Goal: Task Accomplishment & Management: Use online tool/utility

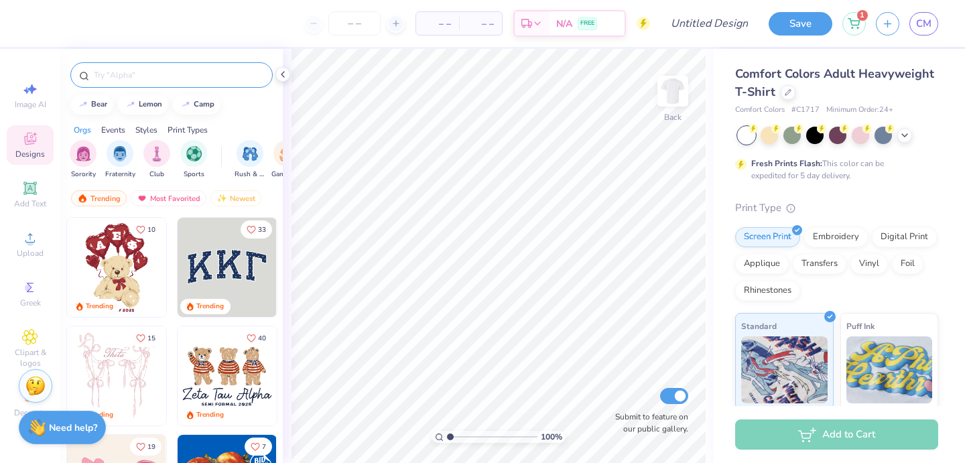
click at [122, 79] on input "text" at bounding box center [178, 74] width 172 height 13
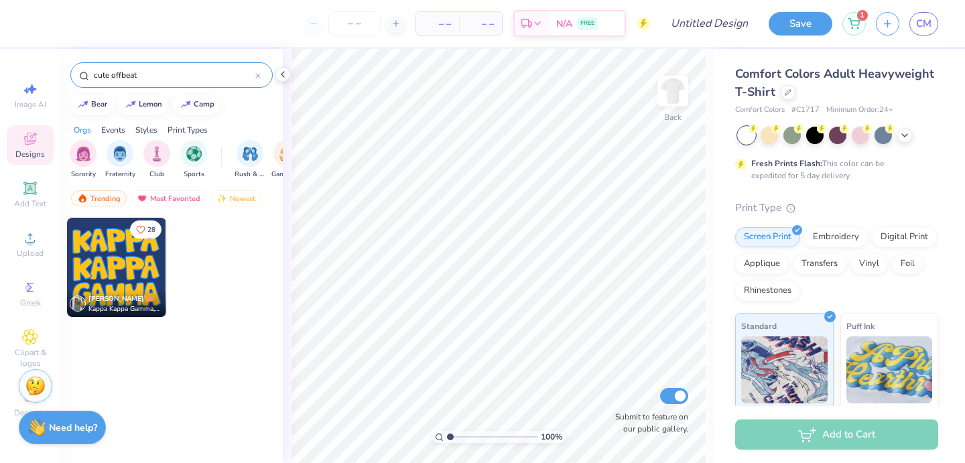
type input "cute offbeat"
click at [108, 253] on img at bounding box center [116, 267] width 99 height 99
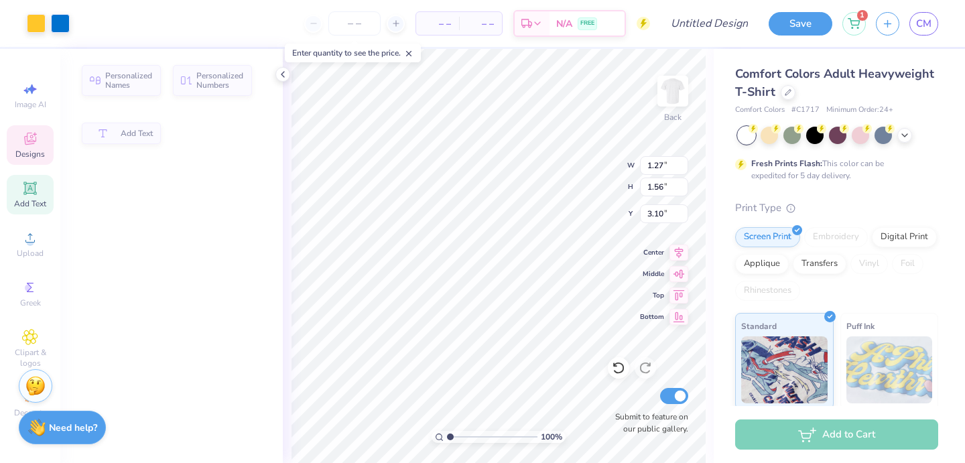
type input "1.27"
type input "1.56"
type input "3.10"
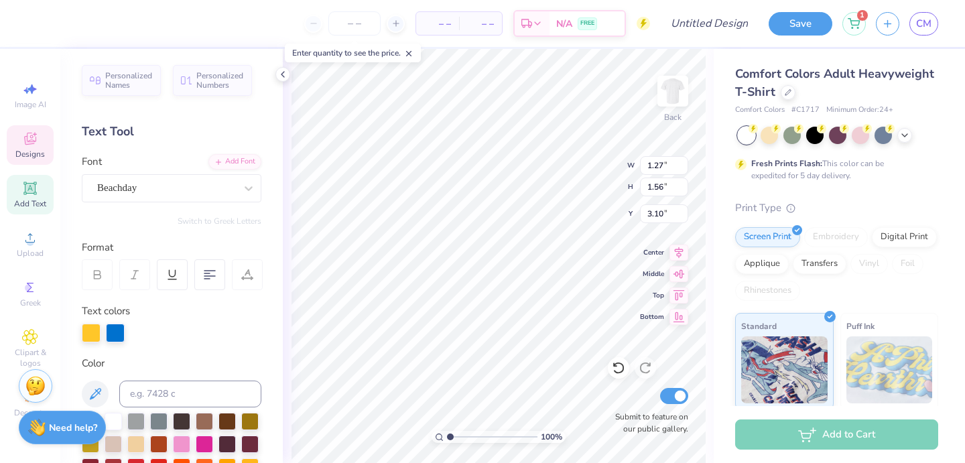
type textarea "SOCIETY"
type input "1.55"
type input "3.00"
type input "1.53"
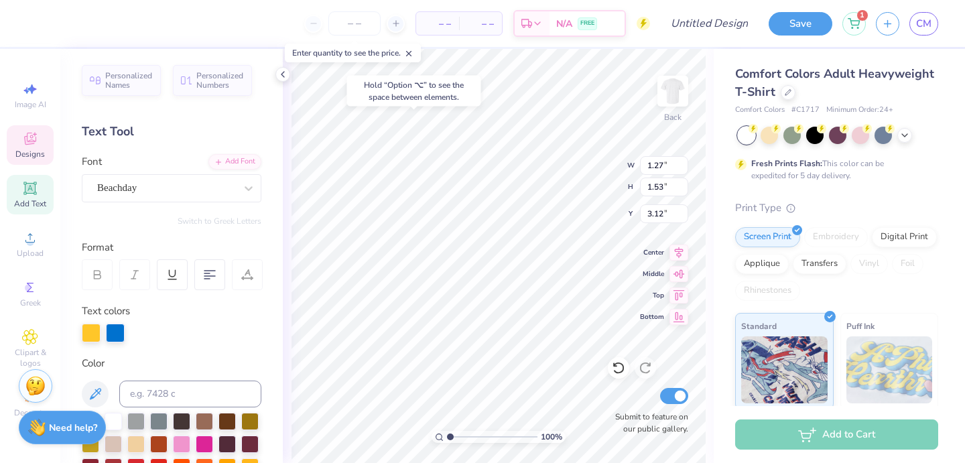
type input "1.47"
type input "1.42"
type input "1.71"
type input "1.29"
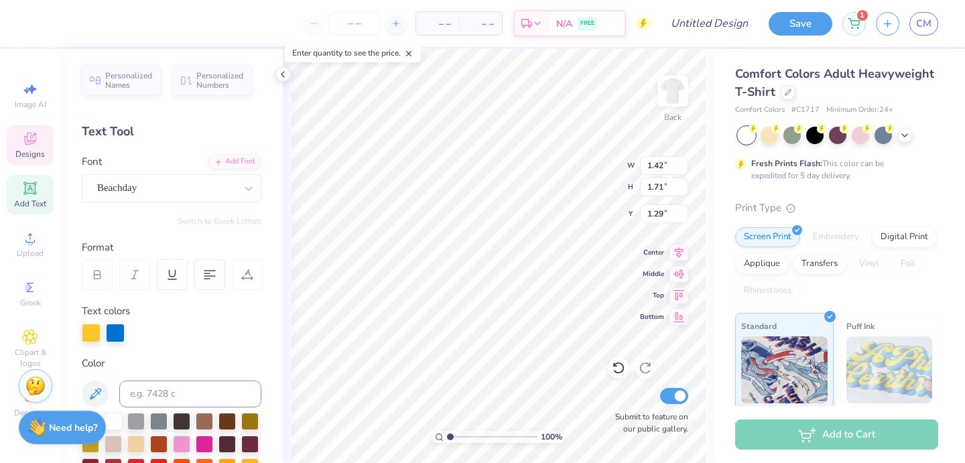
type textarea "SOCIETY Of Women Engineers"
click at [278, 100] on div "Art colors – – Per Item – – Total Est. Delivery N/A FREE Design Title Save 1 CM…" at bounding box center [482, 231] width 965 height 463
type input "6.71"
type input "7.06"
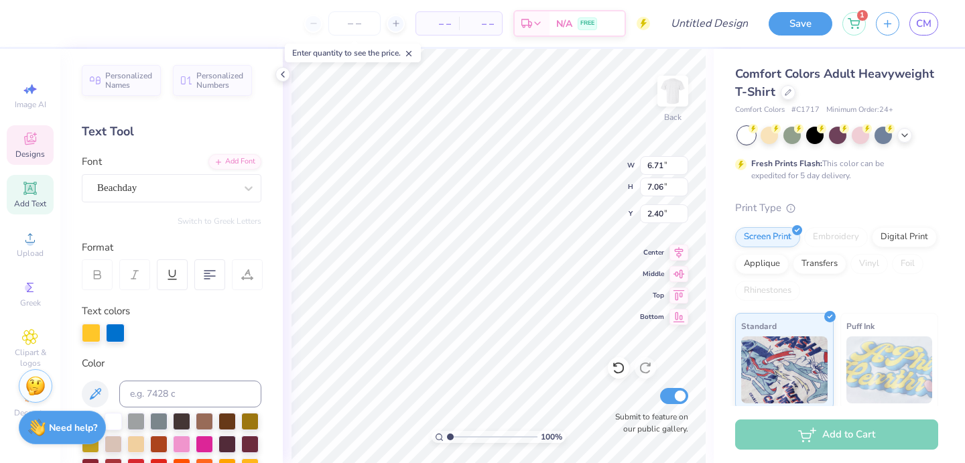
type input "1.61"
type input "12.51"
type input "13.16"
type input "2.57"
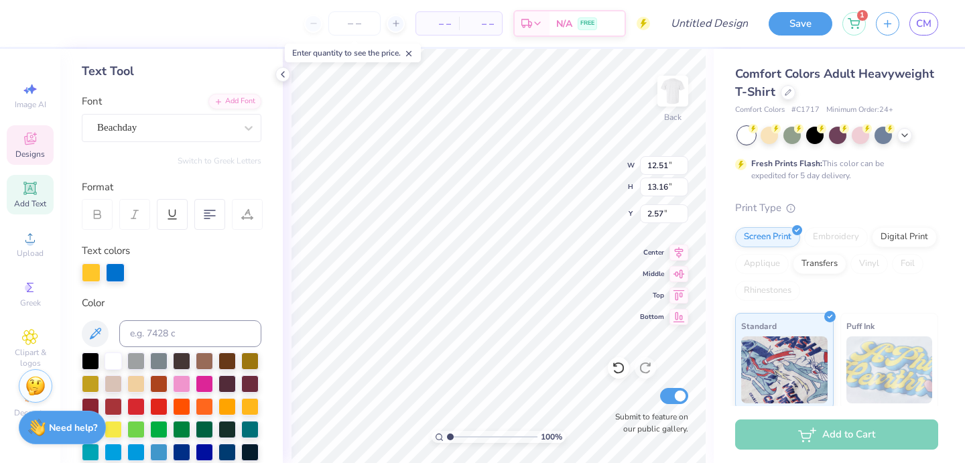
scroll to position [0, 0]
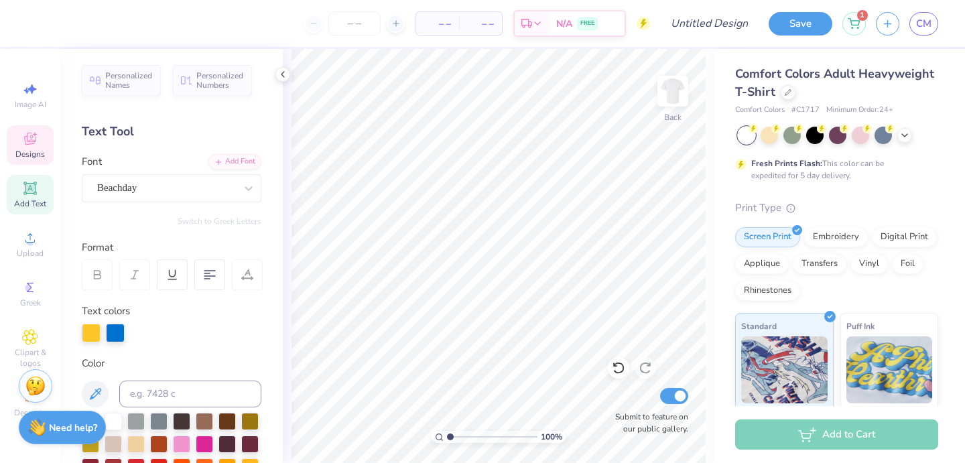
click at [27, 155] on span "Designs" at bounding box center [29, 154] width 29 height 11
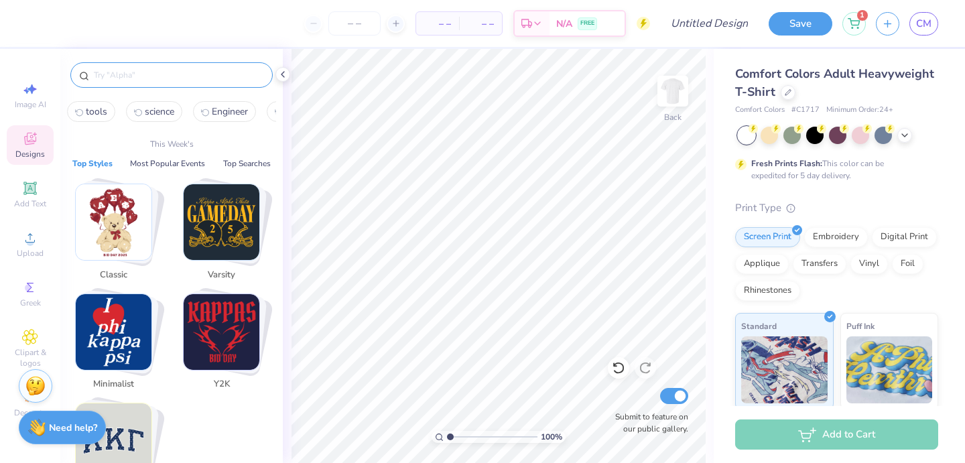
click at [157, 76] on input "text" at bounding box center [178, 74] width 172 height 13
click at [104, 312] on img "Stack Card Button Minimalist" at bounding box center [114, 332] width 76 height 76
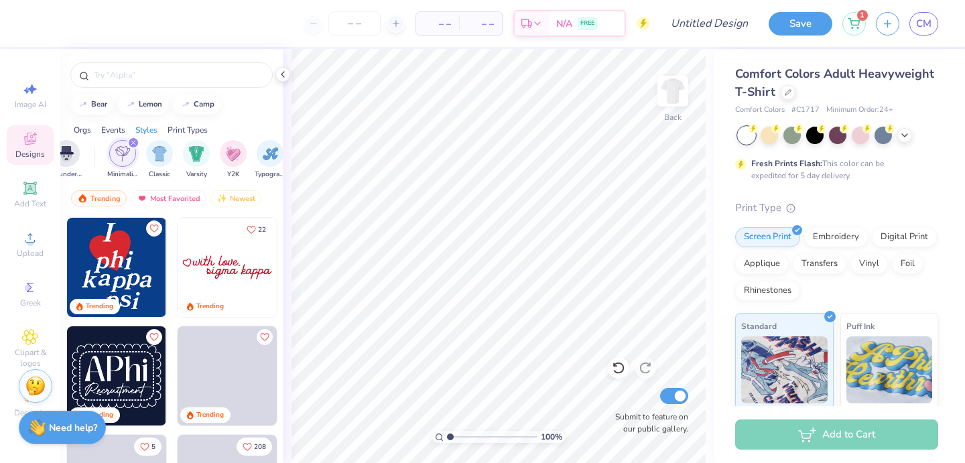
scroll to position [0, 702]
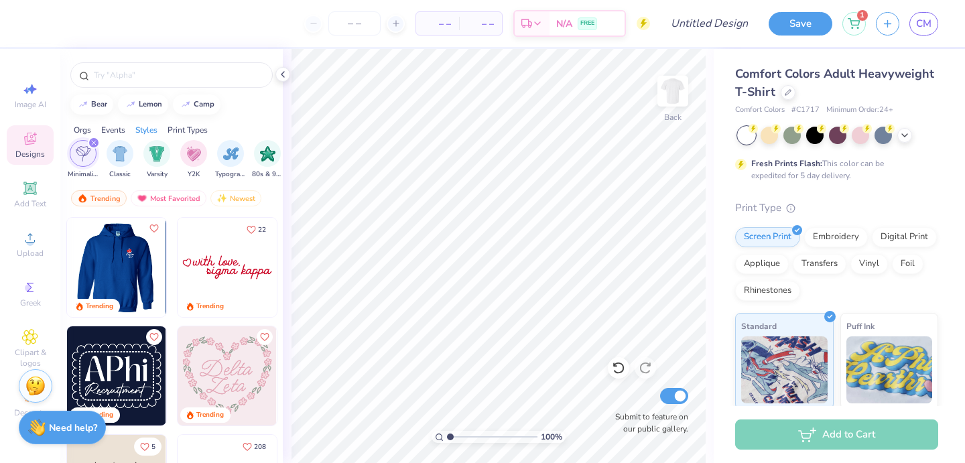
click at [121, 257] on img at bounding box center [115, 267] width 99 height 99
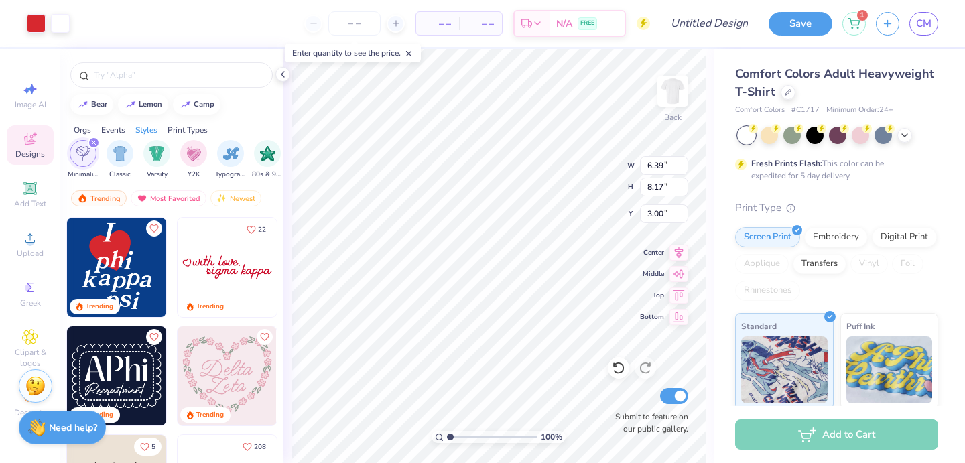
type input "6.39"
type input "8.17"
type input "2.67"
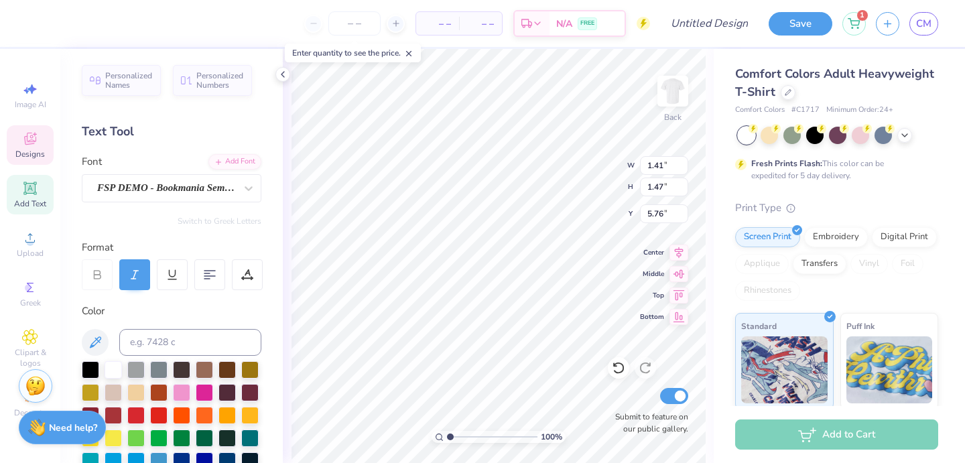
type textarea "S"
type input "1.29"
type input "1.60"
type input "5.16"
type textarea "W"
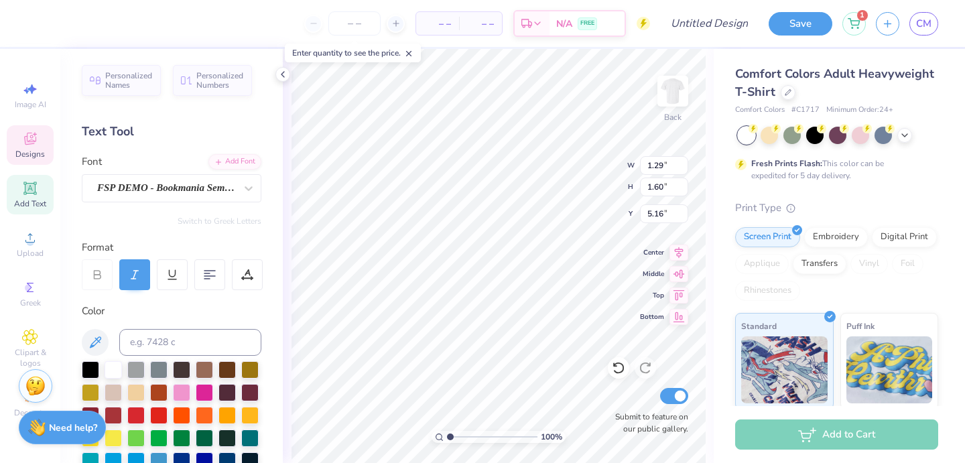
type input "0.85"
type input "1.67"
type input "5.25"
type textarea "E"
click at [566, 184] on div "100 % Back W 0.85 0.85 " H 1.67 1.67 " Y 5.18 5.18 " Center Middle Top Bottom S…" at bounding box center [498, 256] width 431 height 414
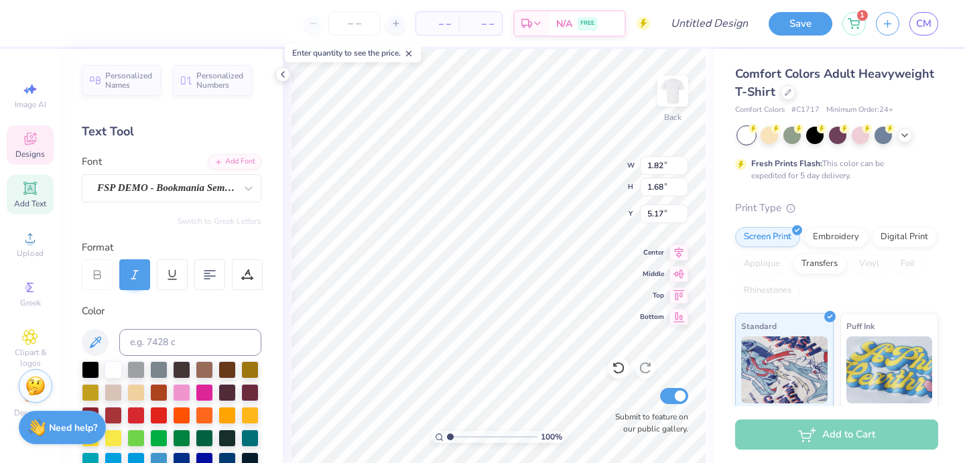
type input "5.18"
type input "2.27"
type input "1.57"
type input "5.68"
type input "1.47"
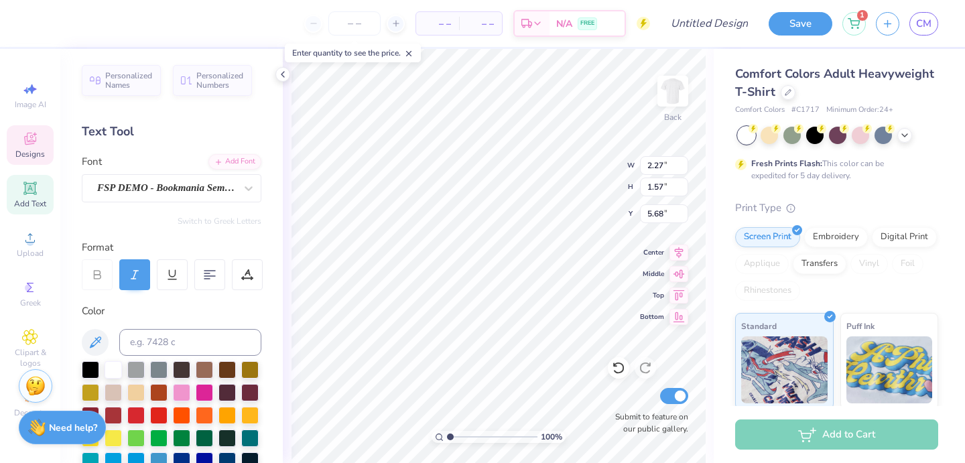
type input "1.64"
type input "6.02"
type input "1.82"
type input "1.68"
type input "5.68"
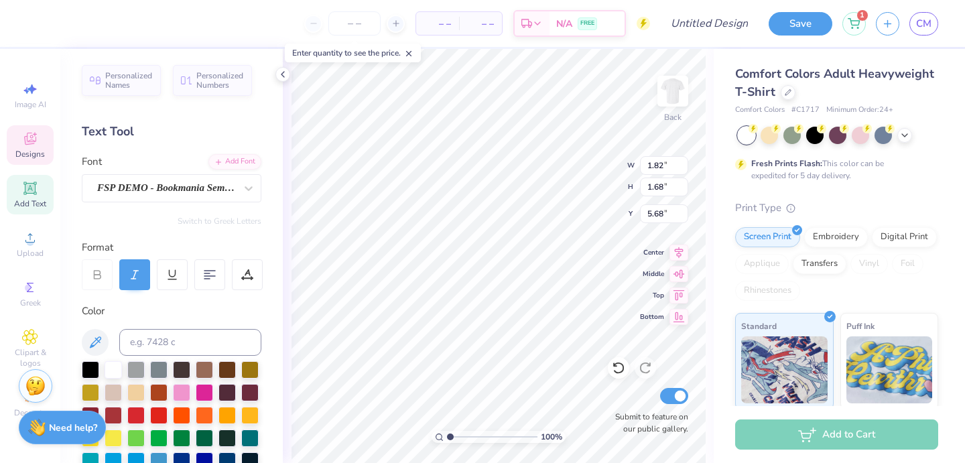
type input "2.27"
type input "1.57"
type input "5.27"
type input "1.47"
type input "1.64"
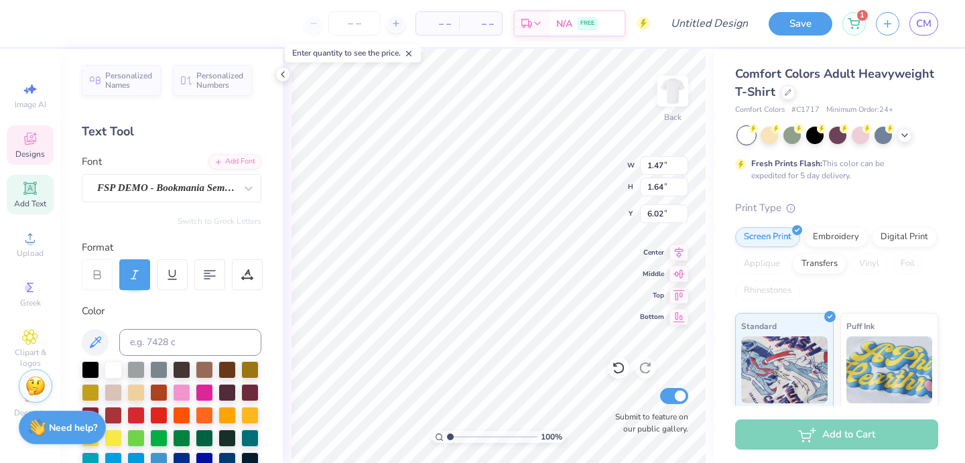
type input "5.73"
type input "1.82"
type input "1.68"
type input "5.70"
click at [882, 133] on div at bounding box center [883, 133] width 17 height 17
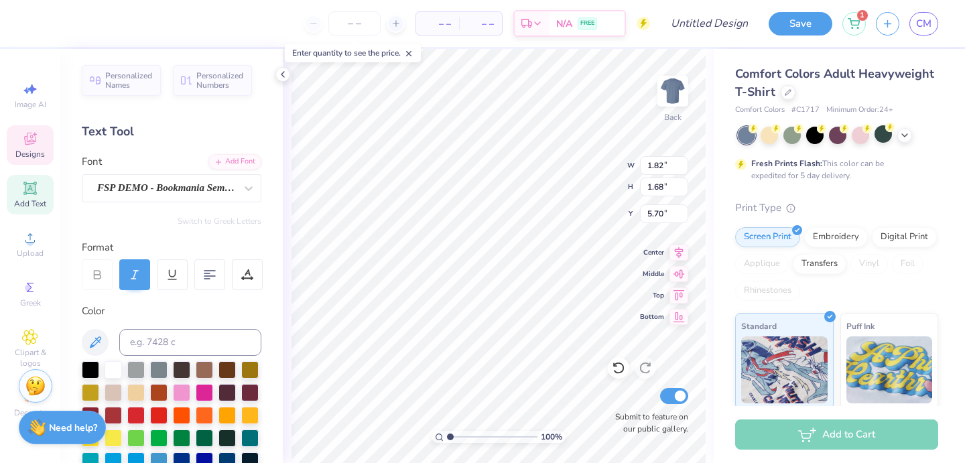
type input "5.68"
type input "3.00"
type input "5.50"
type input "1.82"
type input "1.68"
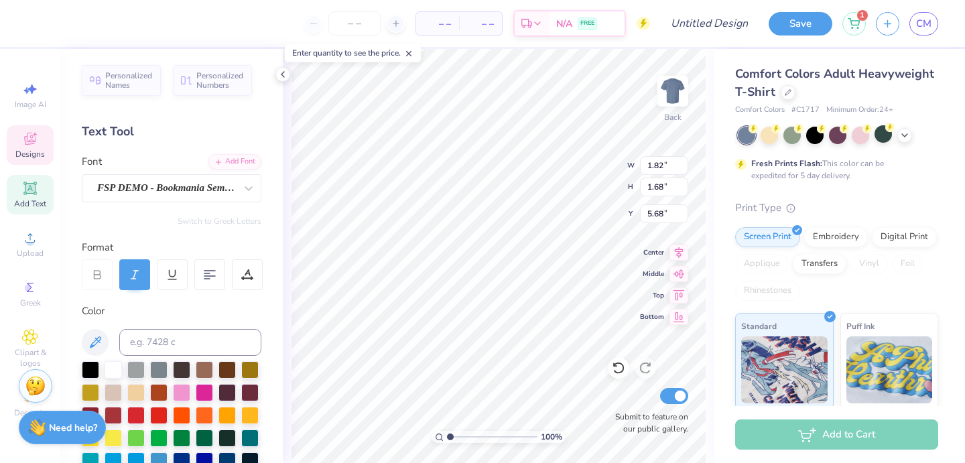
type input "5.38"
type input "5.73"
type input "3.36"
click at [590, 152] on div "100 % Back W 1.19 H 1.71 Y 3.36 Center Middle Top Bottom Submit to feature on o…" at bounding box center [498, 256] width 431 height 414
type input "3.00"
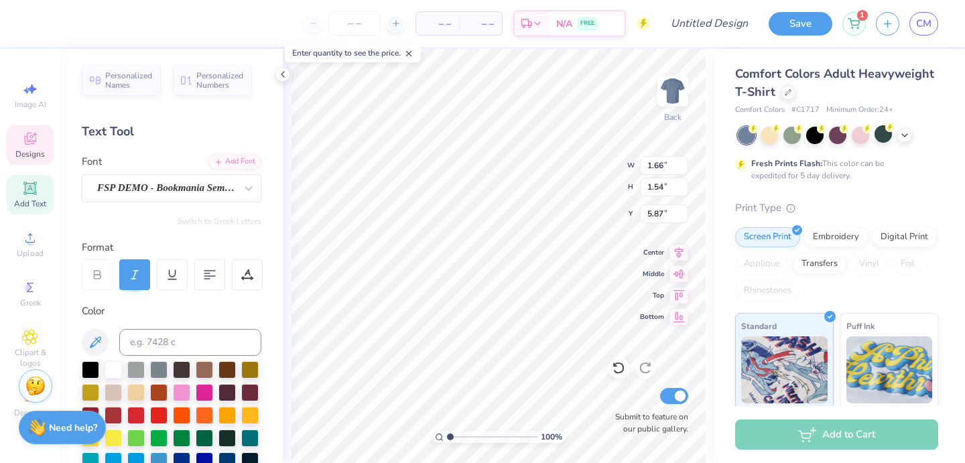
type input "1.66"
type input "1.54"
type input "5.87"
type input "5.83"
click at [790, 134] on div at bounding box center [791, 133] width 17 height 17
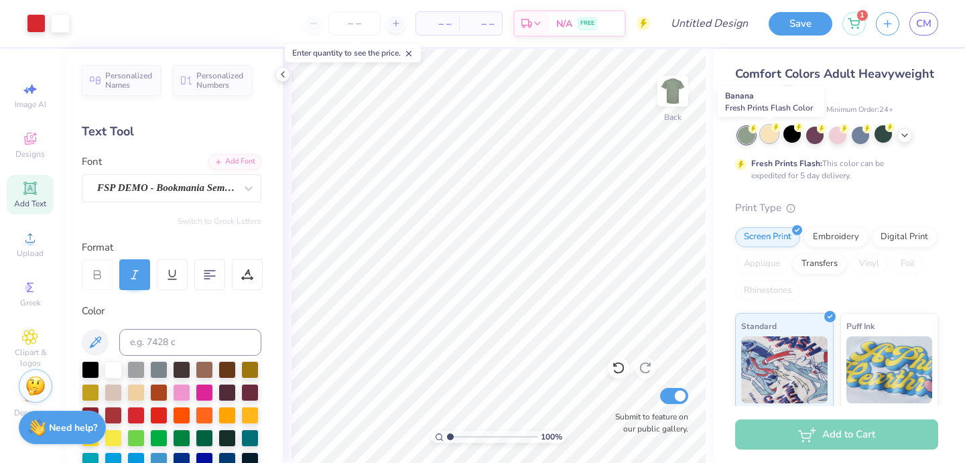
click at [762, 140] on div at bounding box center [769, 133] width 17 height 17
click at [840, 135] on div at bounding box center [837, 133] width 17 height 17
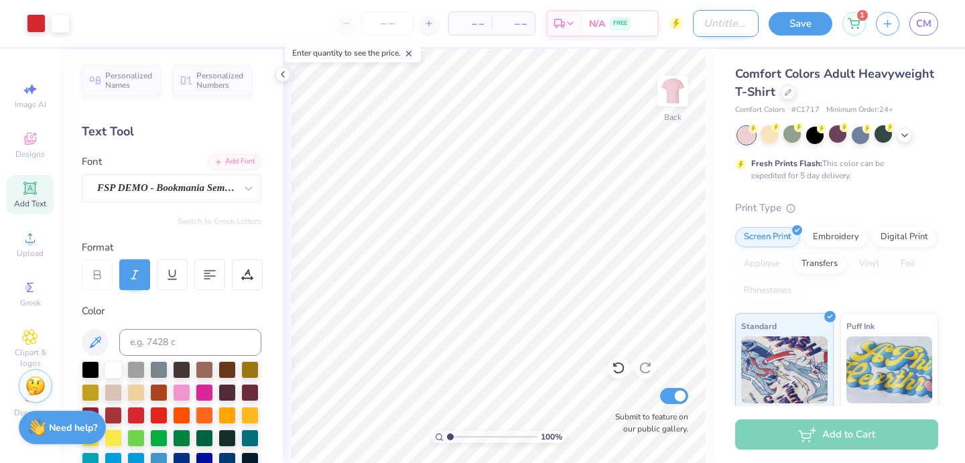
click at [718, 23] on input "Design Title" at bounding box center [726, 23] width 66 height 27
type input "SWE 7"
click at [810, 21] on button "Save" at bounding box center [801, 21] width 64 height 23
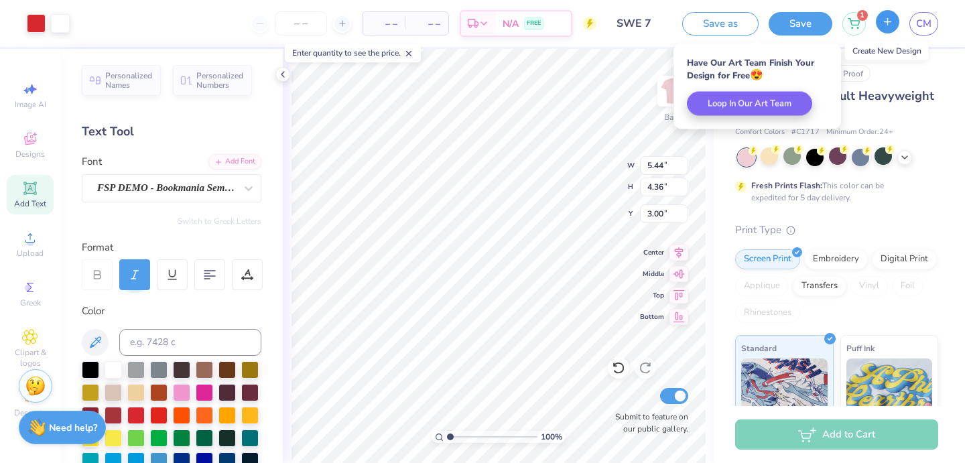
click at [883, 26] on icon "button" at bounding box center [887, 21] width 11 height 11
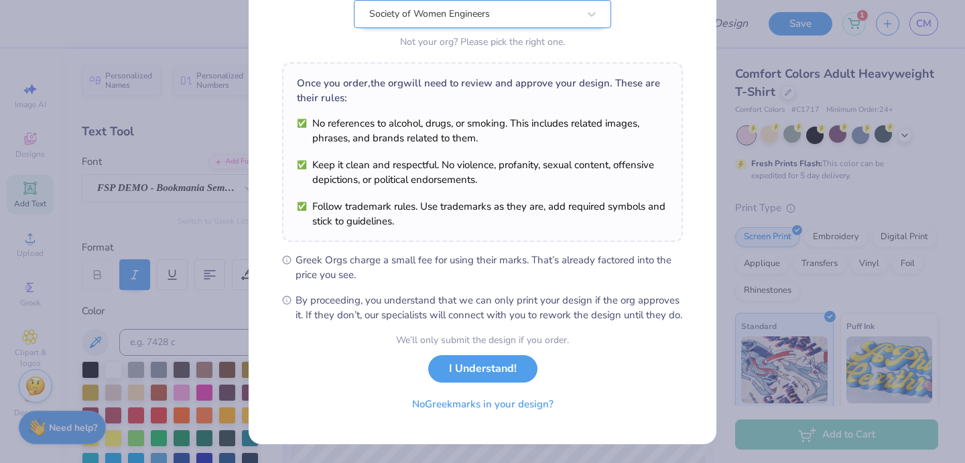
scroll to position [164, 0]
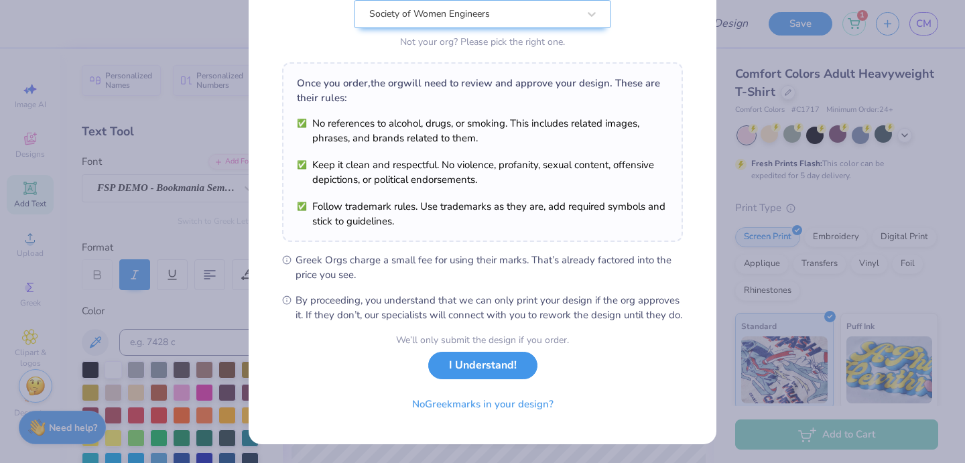
click at [496, 378] on button "I Understand!" at bounding box center [482, 365] width 109 height 27
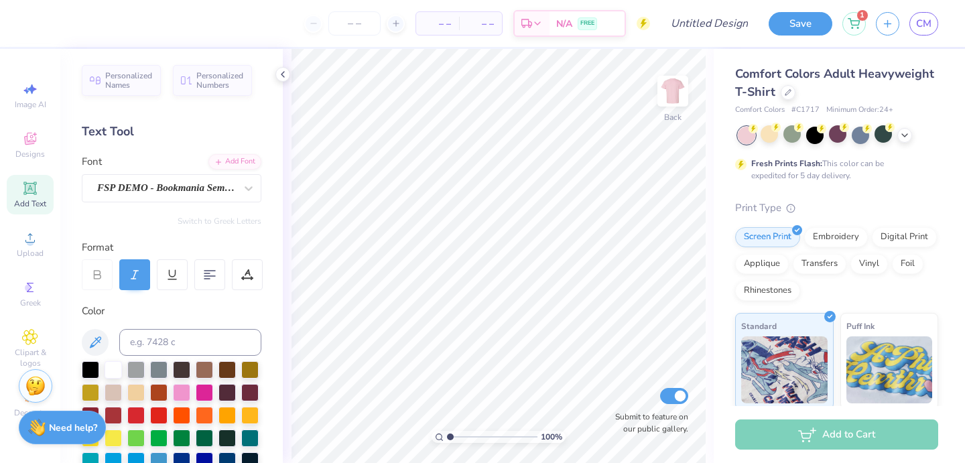
scroll to position [0, 0]
click at [893, 14] on button "button" at bounding box center [887, 21] width 23 height 23
click at [39, 149] on span "Designs" at bounding box center [29, 154] width 29 height 11
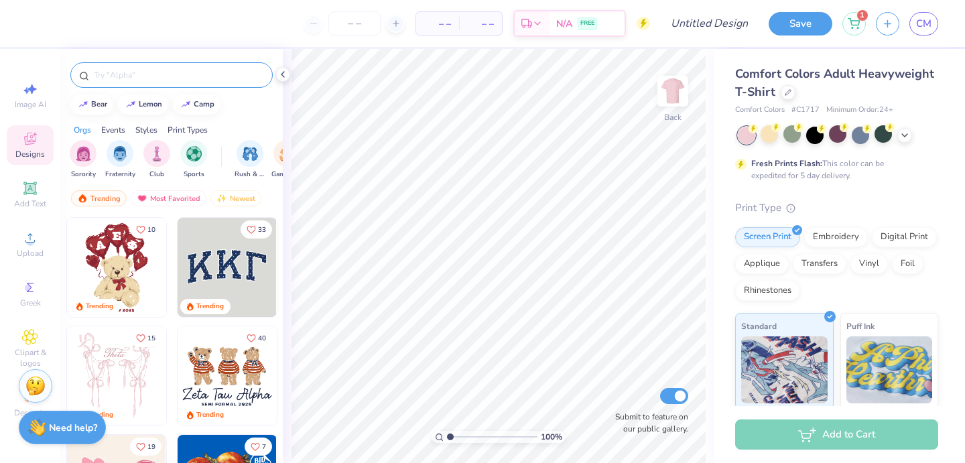
click at [182, 74] on input "text" at bounding box center [178, 74] width 172 height 13
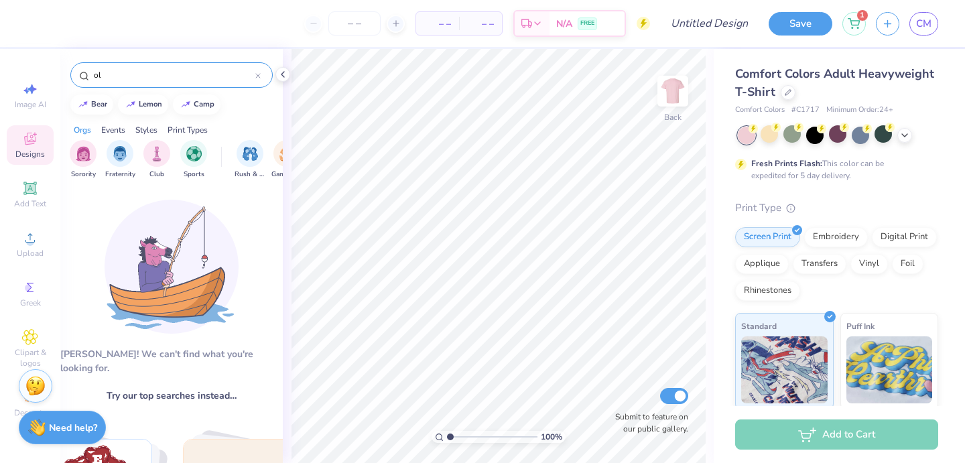
type input "o"
type input "l"
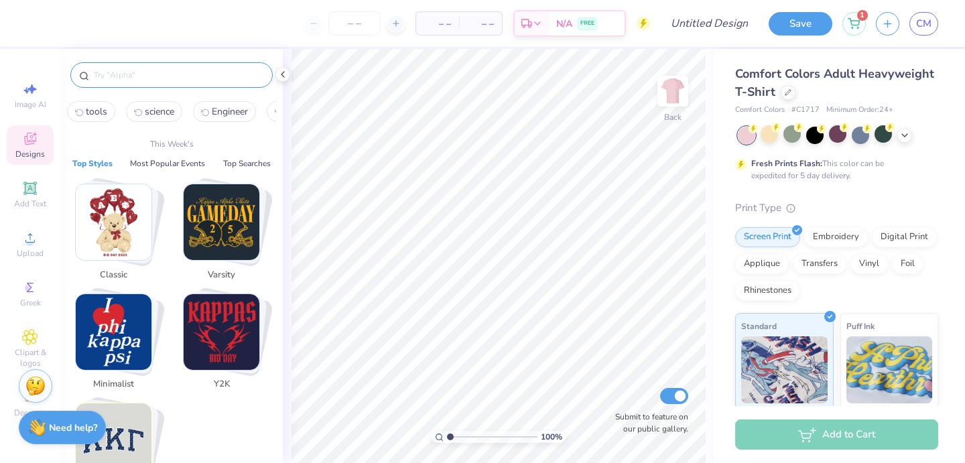
click at [117, 366] on img "Stack Card Button Minimalist" at bounding box center [114, 332] width 76 height 76
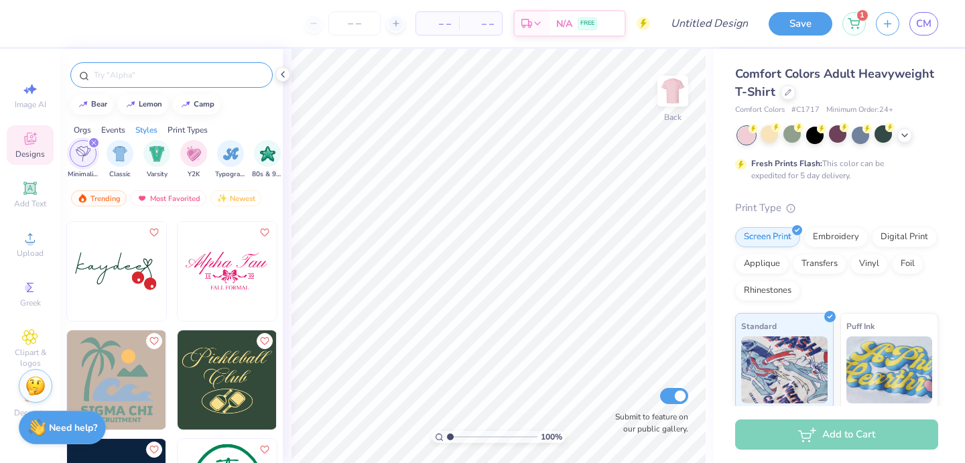
scroll to position [972, 0]
click at [237, 293] on img at bounding box center [227, 272] width 99 height 99
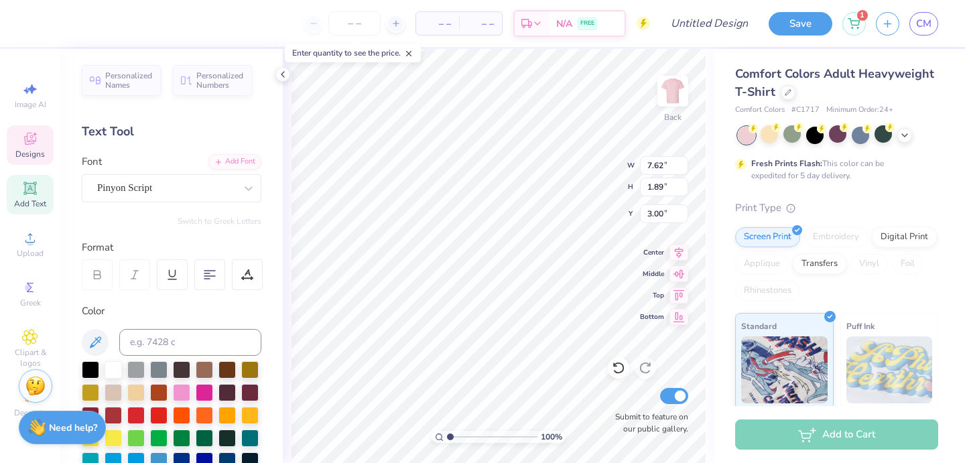
scroll to position [0, 0]
type textarea "T"
type textarea "Society of Women Engineers"
type input "11.77"
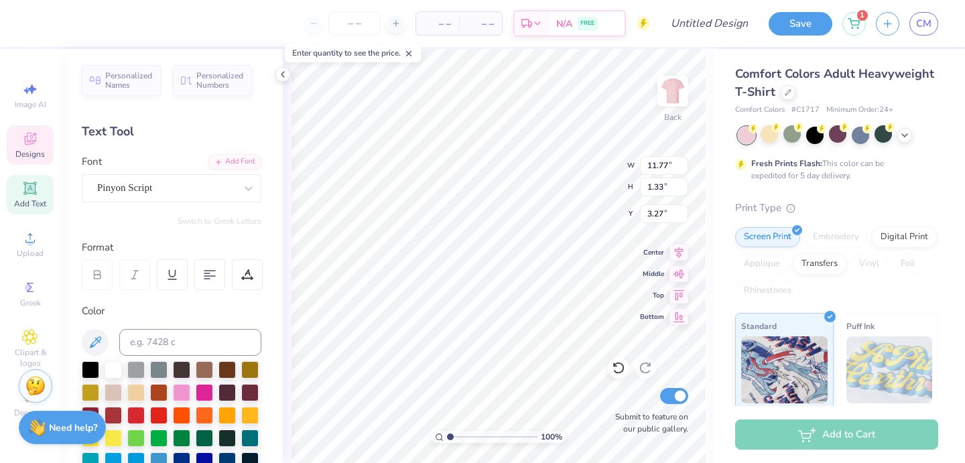
type input "1.33"
type input "3.34"
drag, startPoint x: 451, startPoint y: 438, endPoint x: 478, endPoint y: 437, distance: 26.8
type input "4.11"
click at [478, 437] on input "range" at bounding box center [492, 437] width 90 height 12
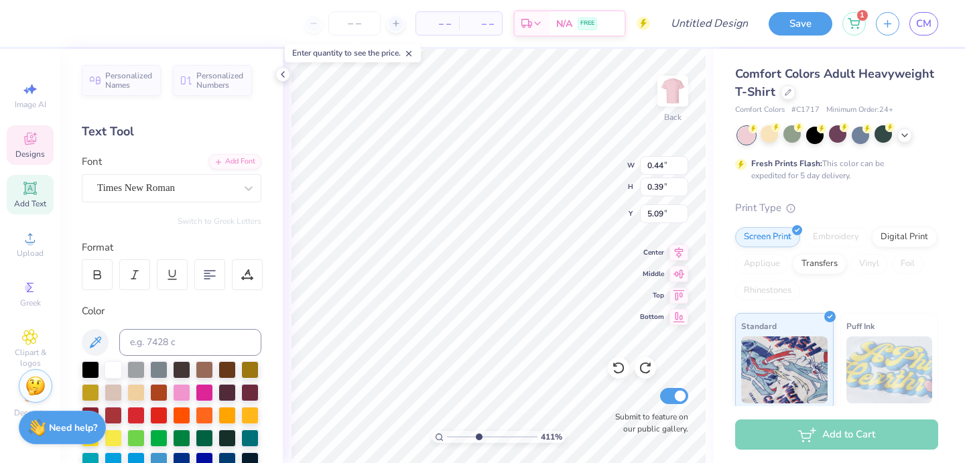
type textarea "19"
type input "0.48"
type textarea "9"
type textarea "50"
type input "3.74"
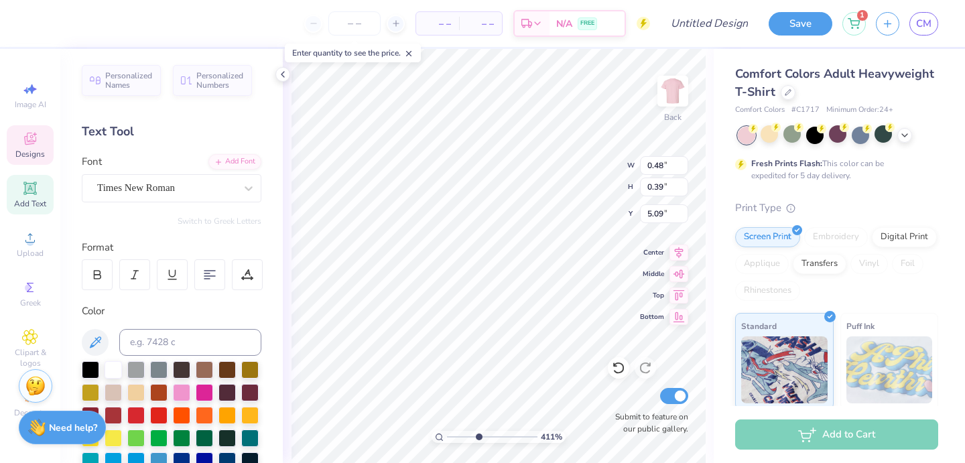
type input "0.42"
type input "6.19"
type textarea "F"
type textarea "UNIVERSITY OF KANSAS"
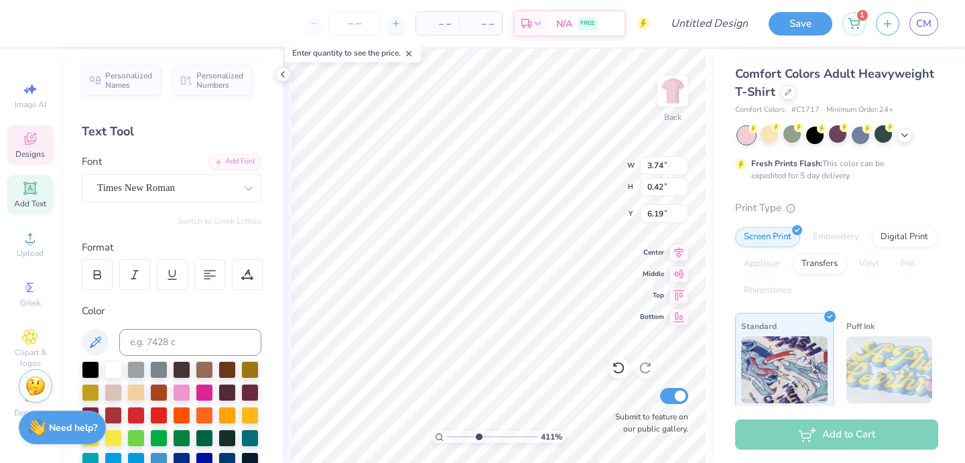
scroll to position [0, 6]
drag, startPoint x: 477, startPoint y: 435, endPoint x: 443, endPoint y: 437, distance: 34.2
type input "1"
click at [447, 437] on input "range" at bounding box center [492, 437] width 90 height 12
click at [29, 147] on div "Designs" at bounding box center [30, 145] width 47 height 40
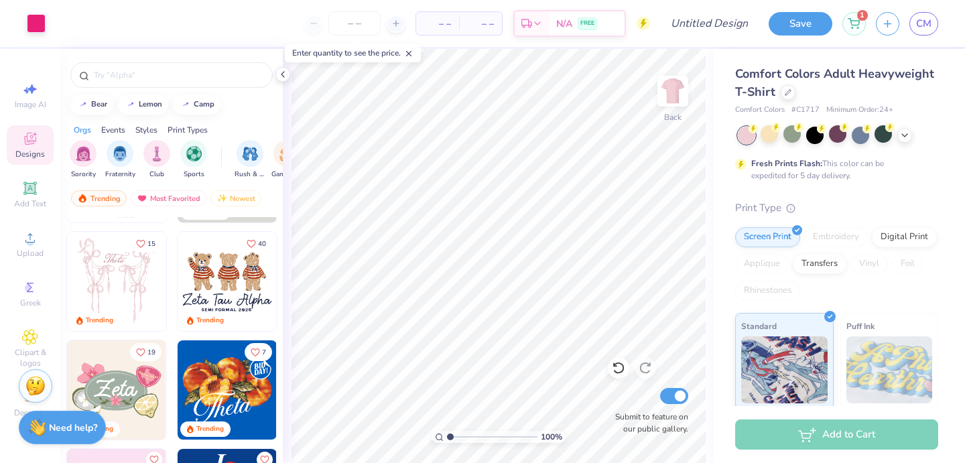
scroll to position [0, 0]
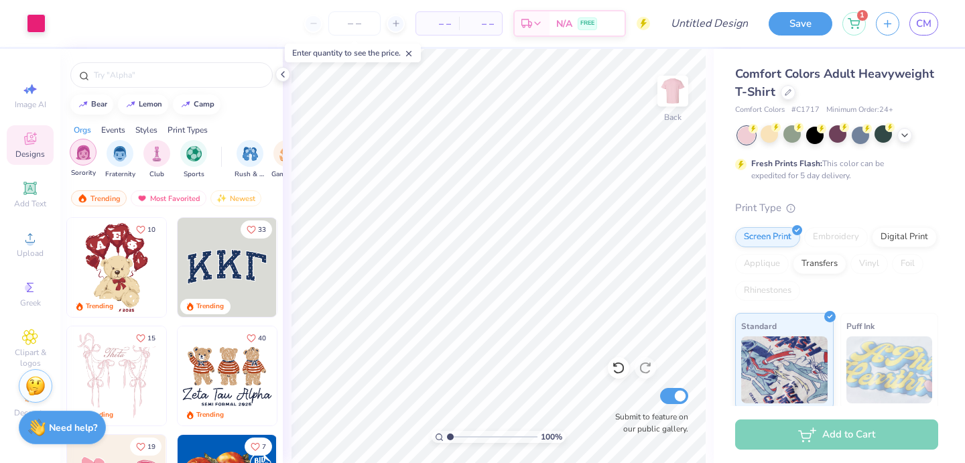
click at [87, 160] on img "filter for Sorority" at bounding box center [83, 152] width 15 height 15
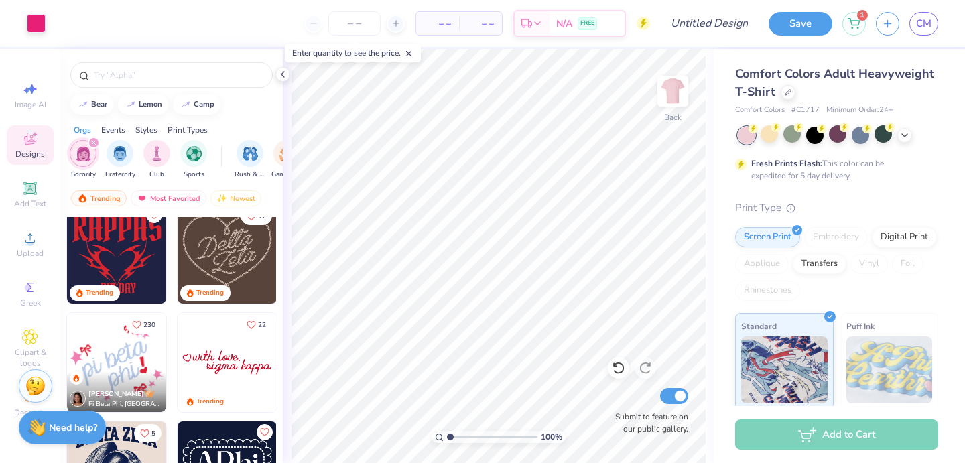
scroll to position [460, 0]
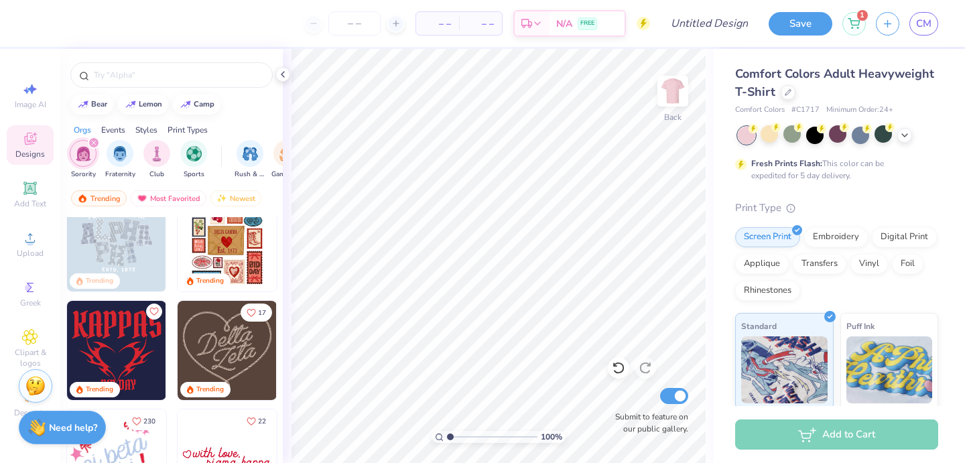
click at [241, 351] on img at bounding box center [227, 350] width 99 height 99
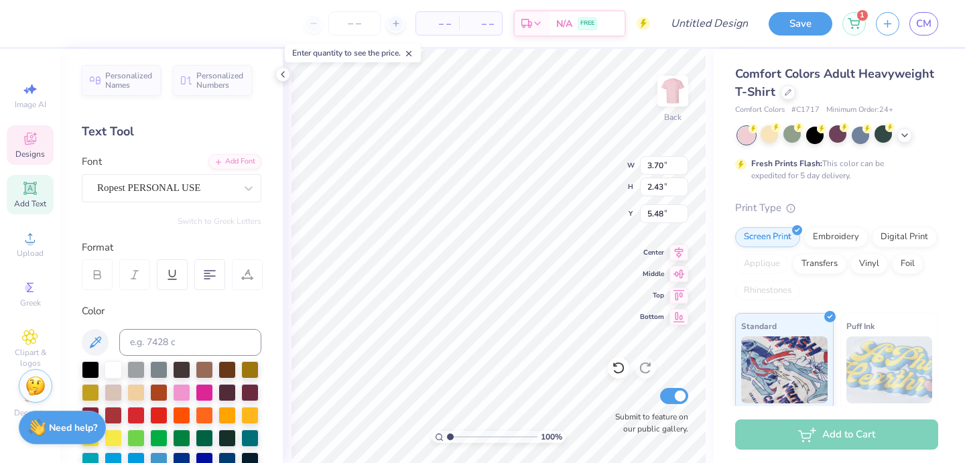
type textarea "E"
type textarea "e"
type textarea "KU"
type input "4.70"
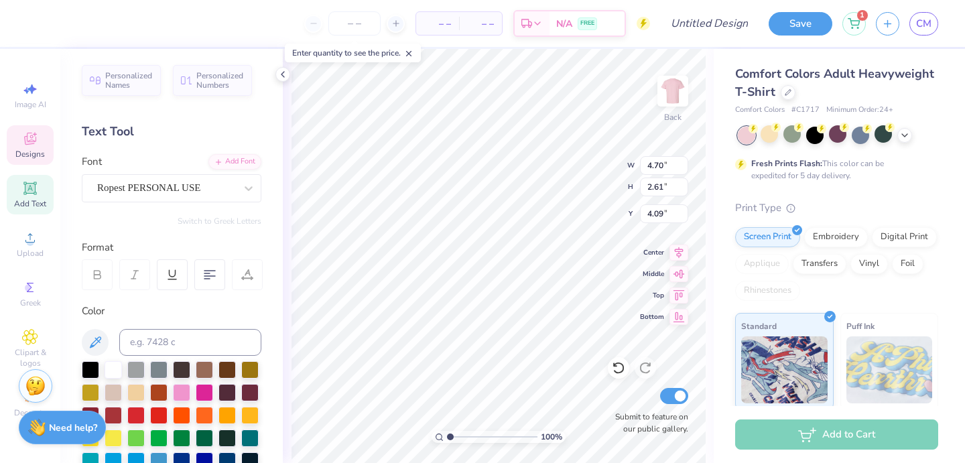
type input "2.61"
type input "4.09"
type input "3.72"
type input "2.99"
type input "5.20"
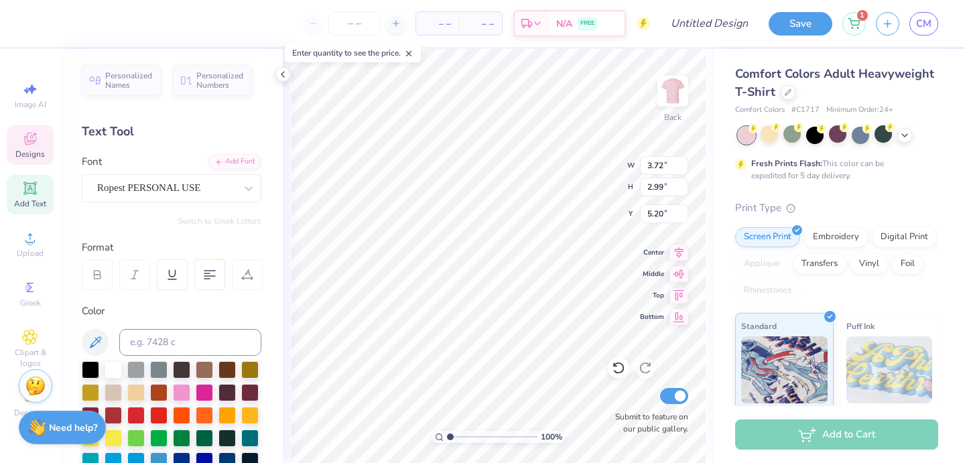
type input "4.70"
type input "2.61"
type input "4.09"
type input "3.72"
type input "2.99"
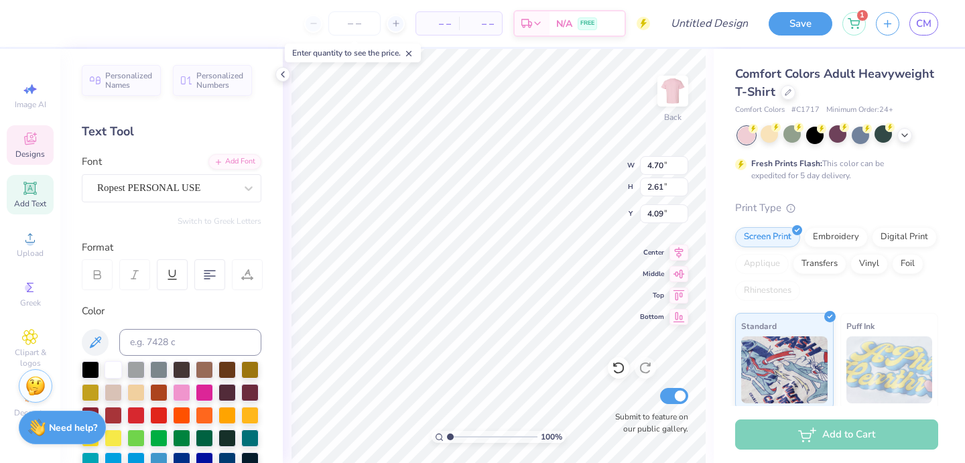
type input "5.20"
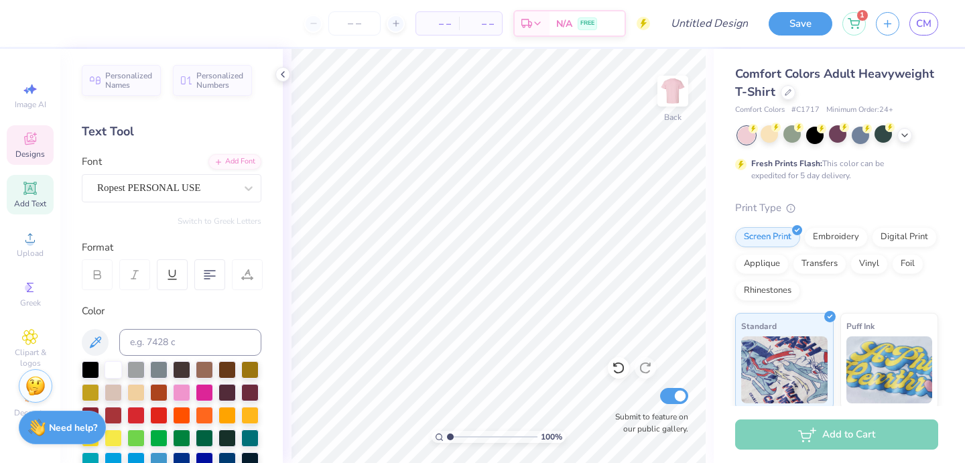
click at [27, 141] on icon at bounding box center [30, 139] width 16 height 16
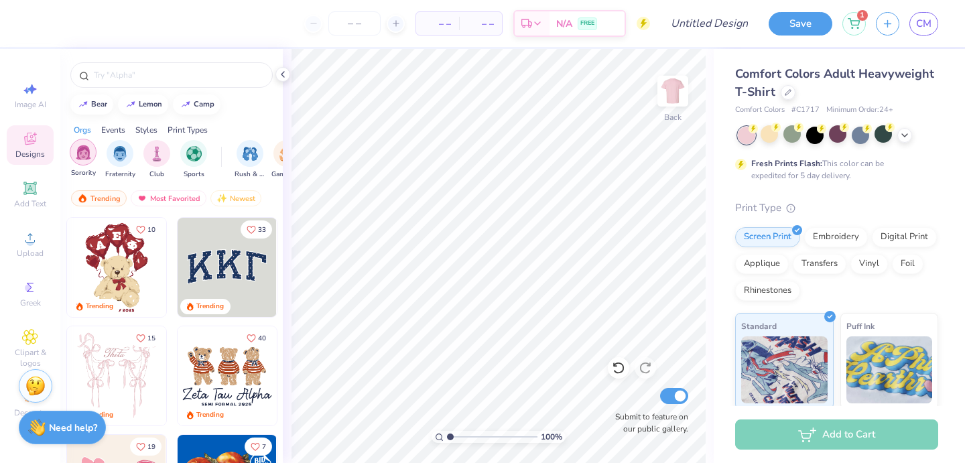
click at [92, 157] on div "filter for Sorority" at bounding box center [83, 152] width 27 height 27
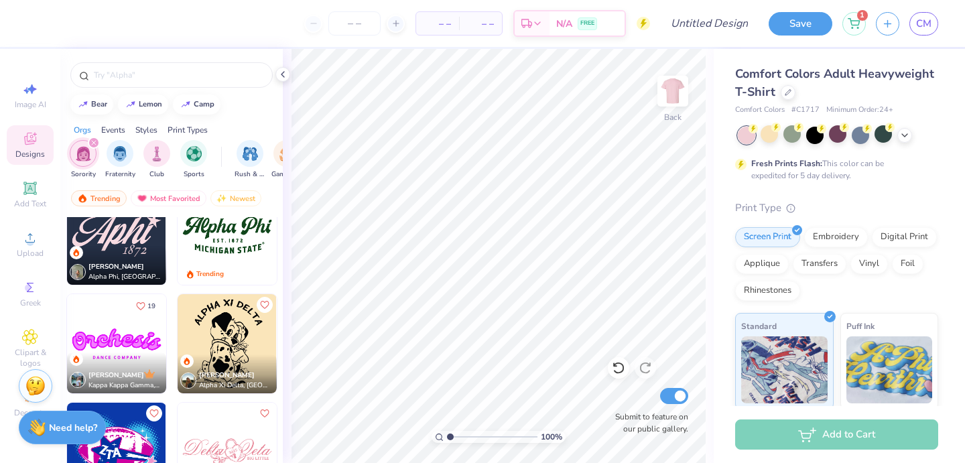
scroll to position [1012, 0]
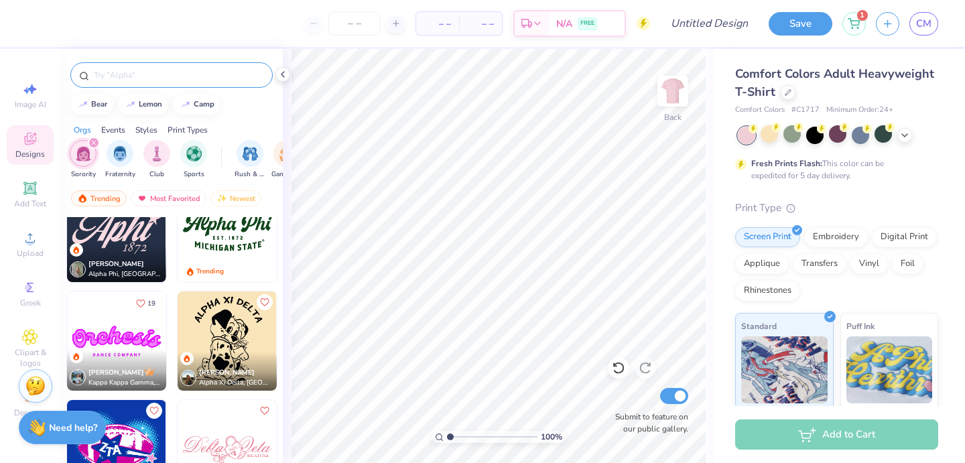
click at [102, 66] on div at bounding box center [171, 74] width 202 height 25
click at [107, 76] on input "text" at bounding box center [178, 74] width 172 height 13
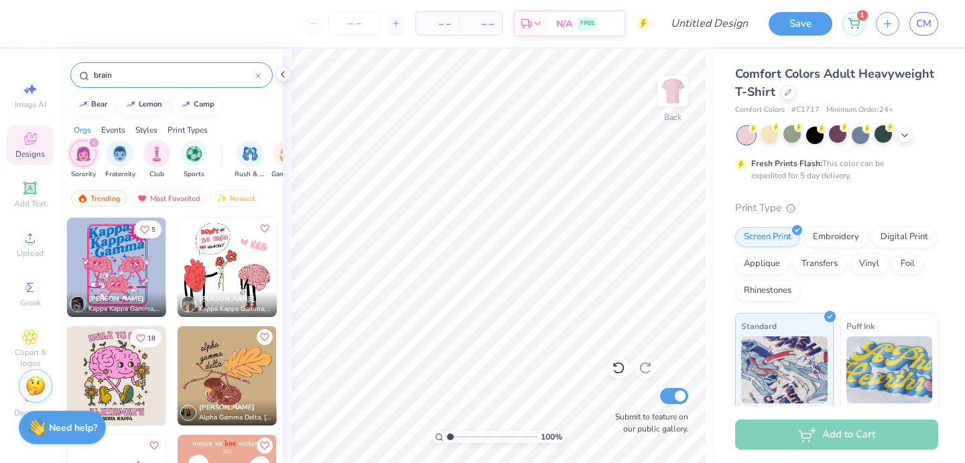
type input "brain"
click at [125, 261] on img at bounding box center [116, 267] width 99 height 99
click at [122, 363] on img at bounding box center [116, 375] width 99 height 99
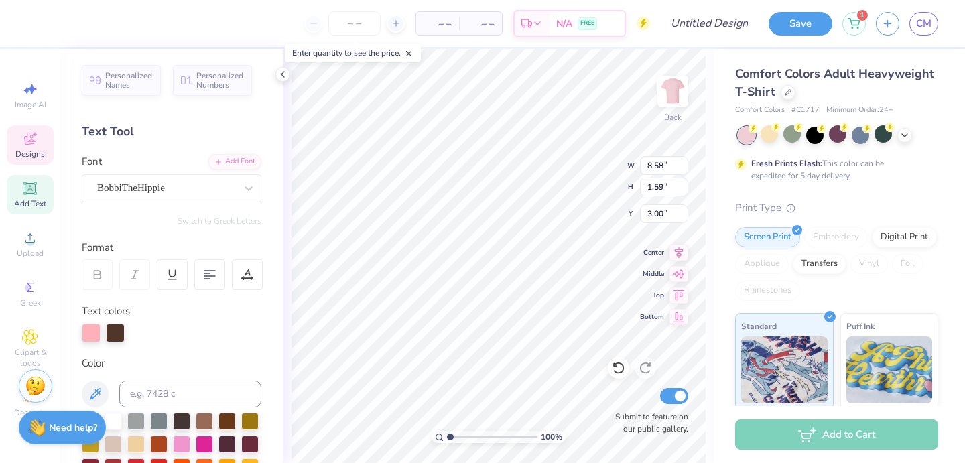
scroll to position [0, 0]
type textarea "SOCIETY OF WOMEN"
type textarea "ENGINEERS"
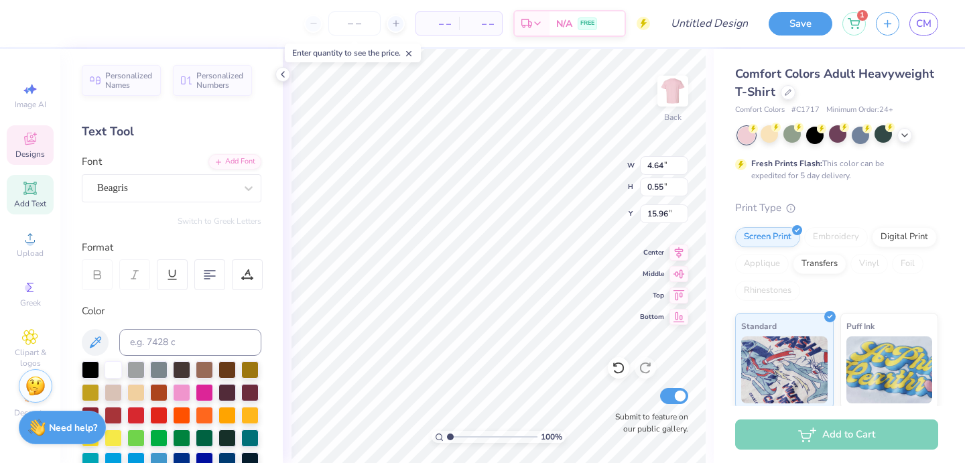
type input "4.64"
type input "0.55"
type input "15.96"
type textarea "S"
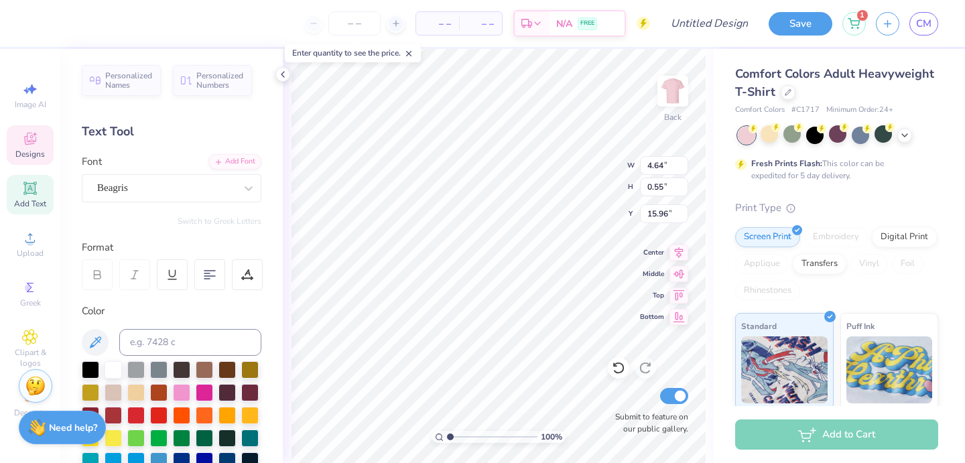
scroll to position [0, 1]
type textarea "EST 1950"
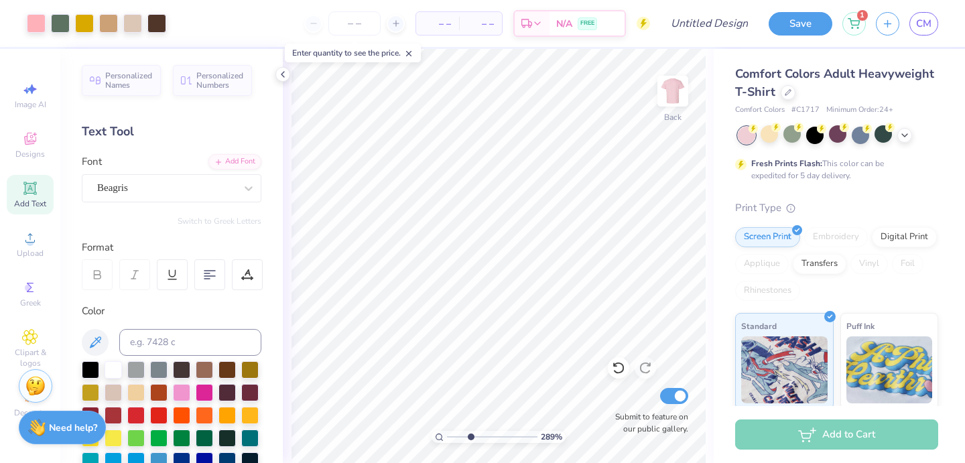
drag, startPoint x: 450, startPoint y: 436, endPoint x: 470, endPoint y: 434, distance: 20.2
click at [470, 434] on input "range" at bounding box center [492, 437] width 90 height 12
drag, startPoint x: 470, startPoint y: 434, endPoint x: 456, endPoint y: 436, distance: 14.9
type input "1.69"
click at [456, 436] on input "range" at bounding box center [492, 437] width 90 height 12
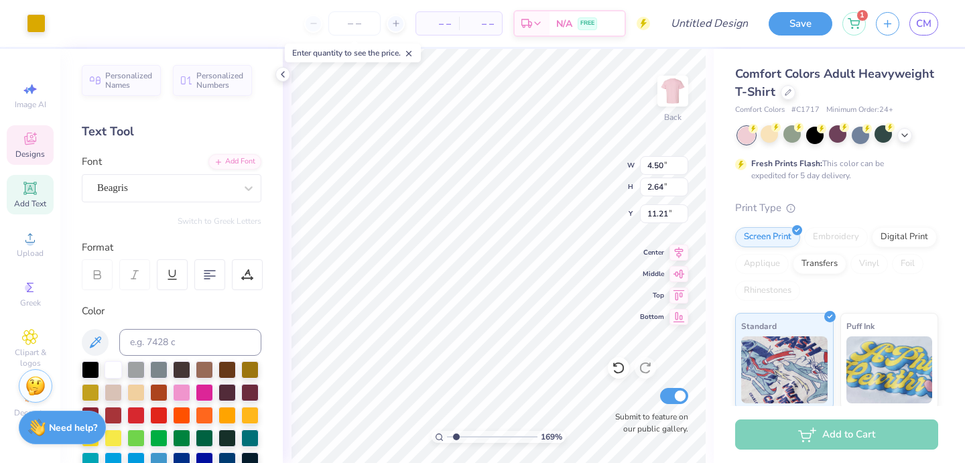
type input "4.50"
type input "2.64"
type input "11.21"
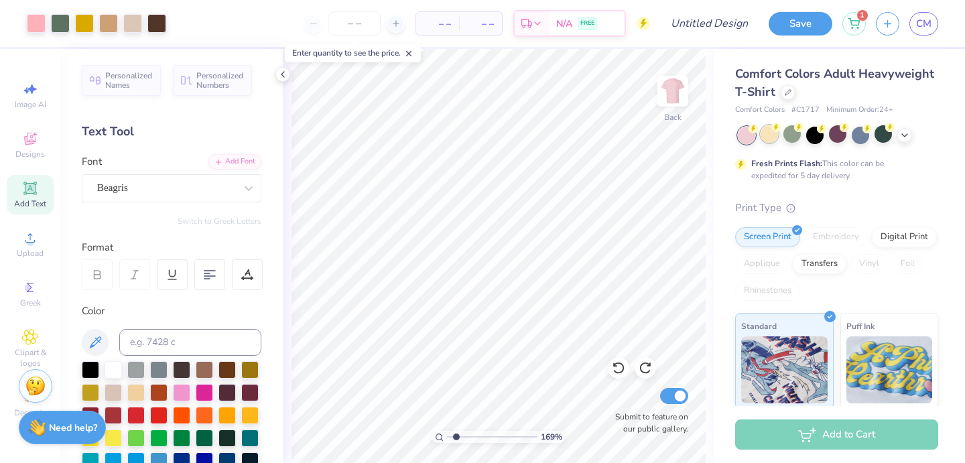
click at [772, 139] on div at bounding box center [769, 133] width 17 height 17
drag, startPoint x: 455, startPoint y: 435, endPoint x: 445, endPoint y: 435, distance: 10.1
type input "1"
click at [447, 435] on input "range" at bounding box center [492, 437] width 90 height 12
click at [908, 129] on icon at bounding box center [904, 134] width 11 height 11
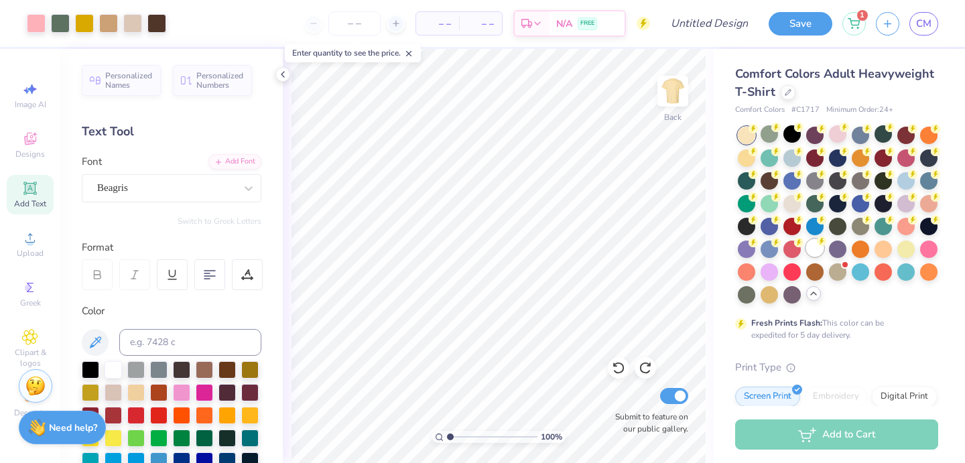
click at [818, 251] on div at bounding box center [814, 247] width 17 height 17
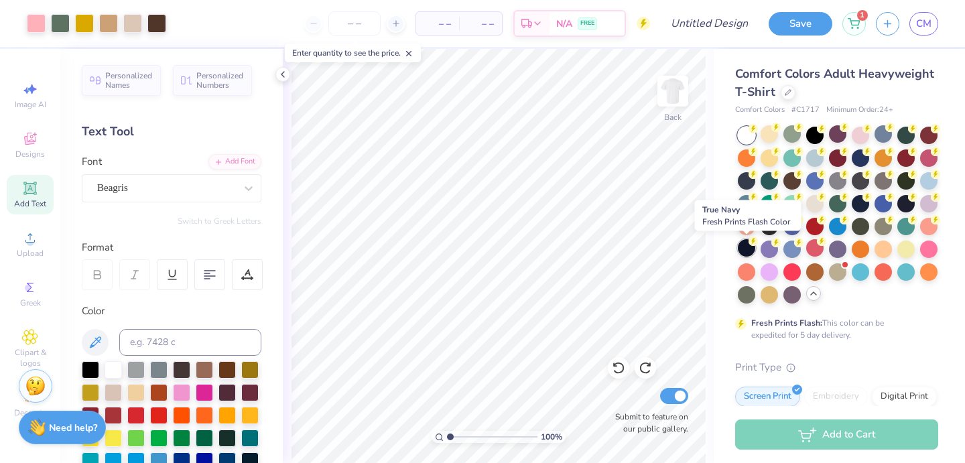
click at [753, 251] on div at bounding box center [746, 247] width 17 height 17
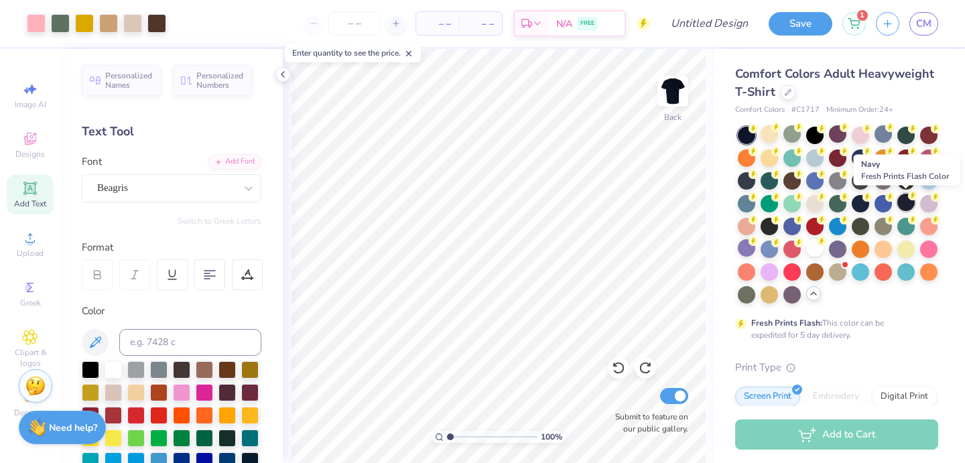
click at [904, 204] on div at bounding box center [905, 202] width 17 height 17
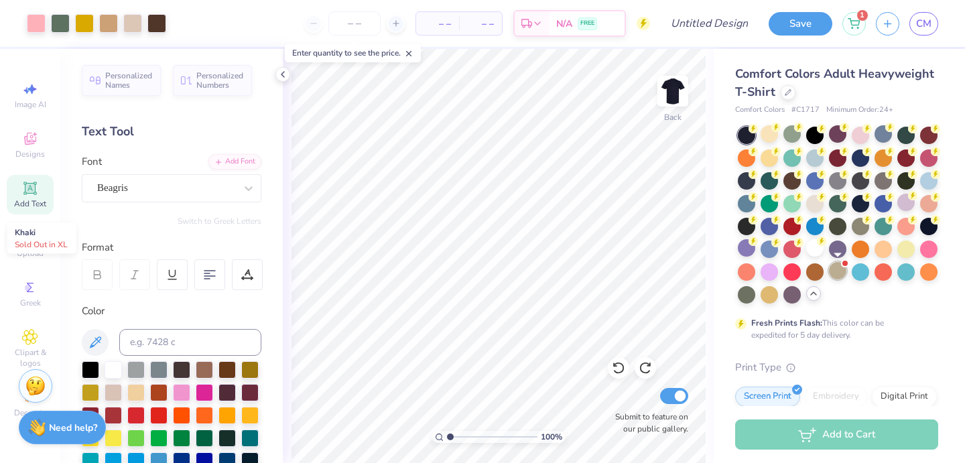
click at [838, 273] on div at bounding box center [837, 270] width 17 height 17
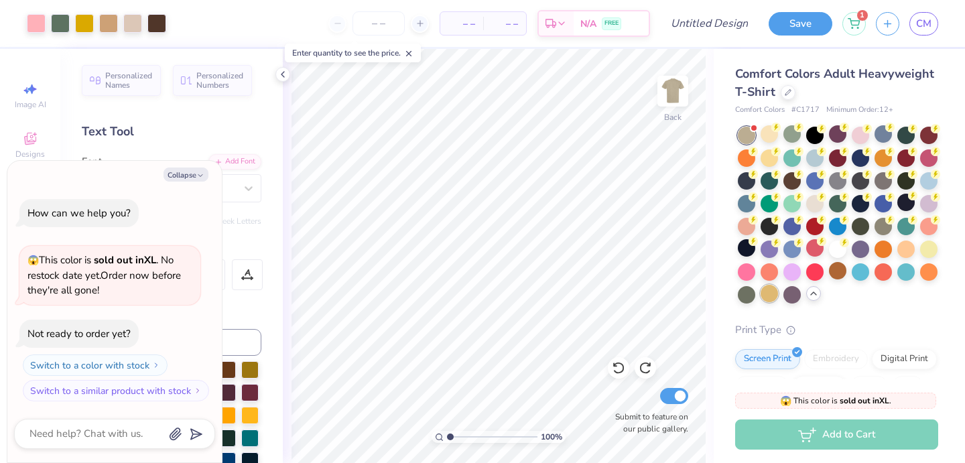
click at [771, 293] on div at bounding box center [769, 293] width 17 height 17
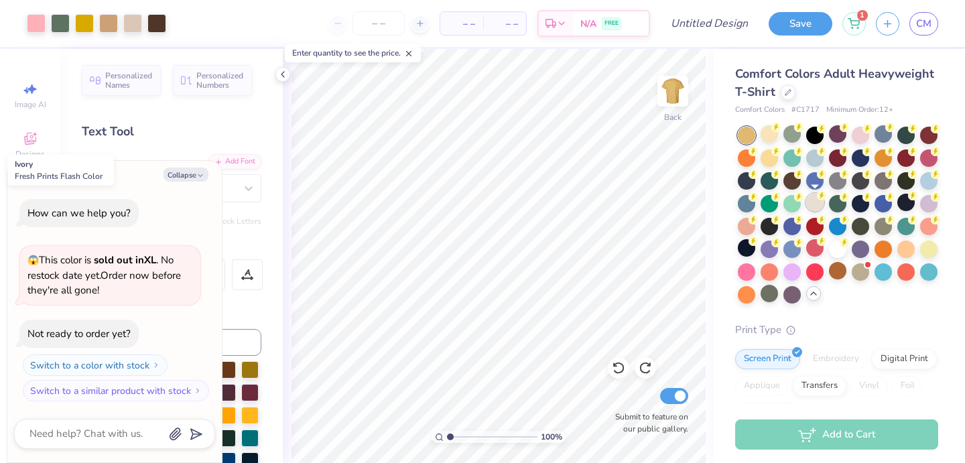
click at [808, 206] on div at bounding box center [814, 202] width 17 height 17
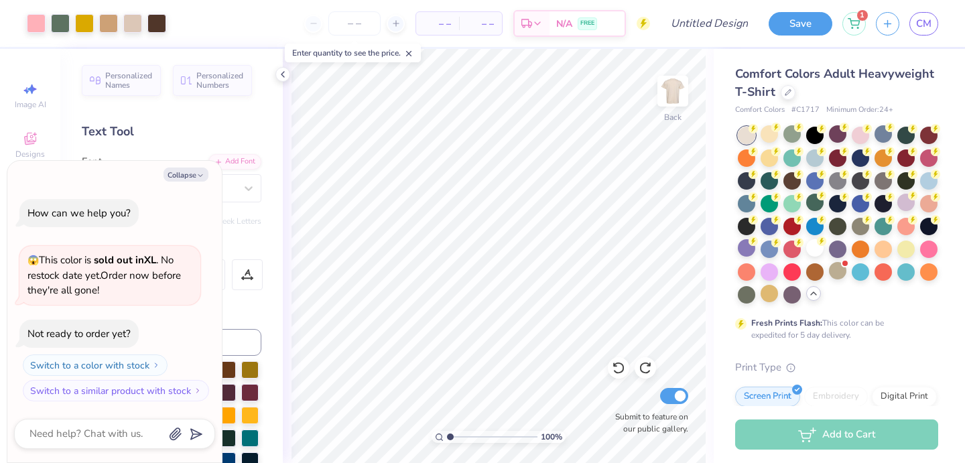
type textarea "x"
click at [710, 32] on input "Design Title" at bounding box center [726, 23] width 66 height 27
type input "S"
type textarea "x"
type input "SW"
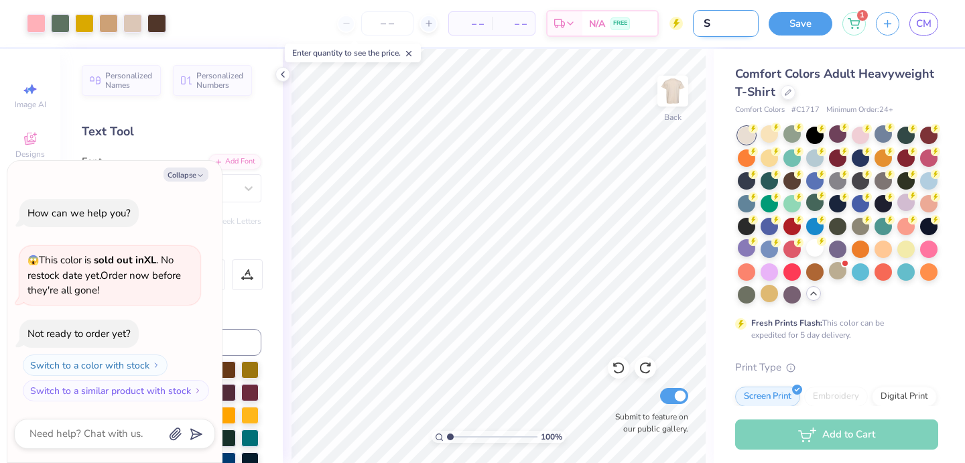
type textarea "x"
type input "SWE"
type textarea "x"
type input "SWE"
type textarea "x"
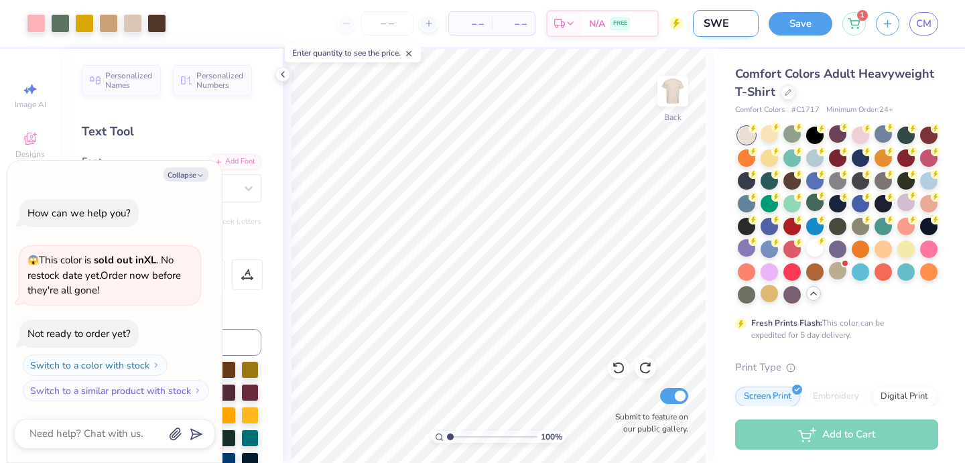
type input "SWE 7"
type textarea "x"
type input "SWE 7"
click at [781, 25] on button "Save" at bounding box center [801, 21] width 64 height 23
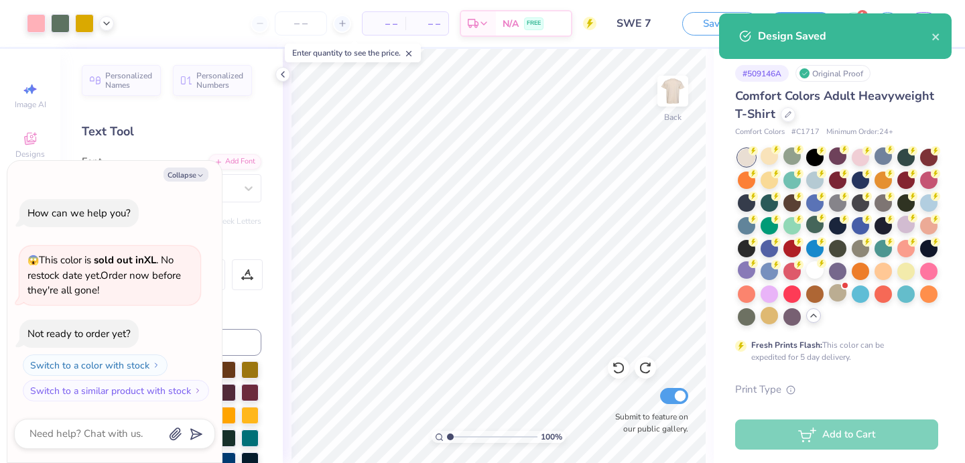
type textarea "x"
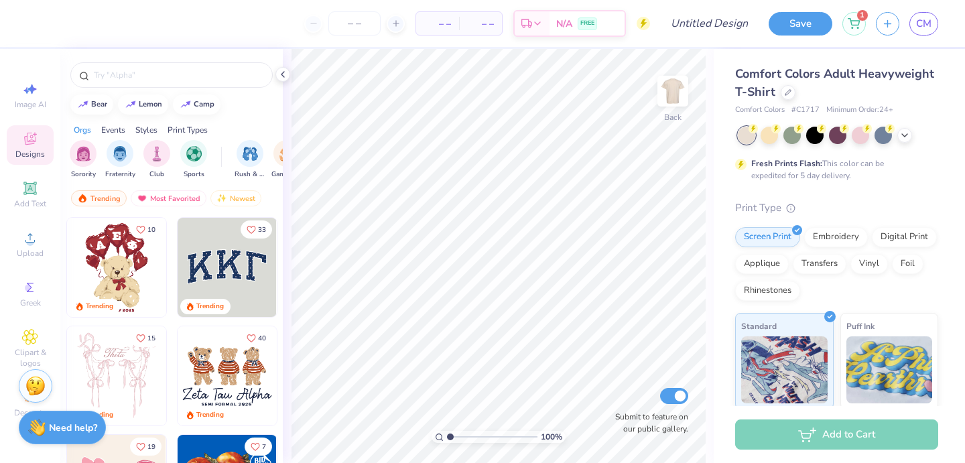
click at [149, 88] on div at bounding box center [171, 72] width 223 height 46
click at [148, 84] on div at bounding box center [171, 74] width 202 height 25
click at [140, 76] on input "text" at bounding box center [178, 74] width 172 height 13
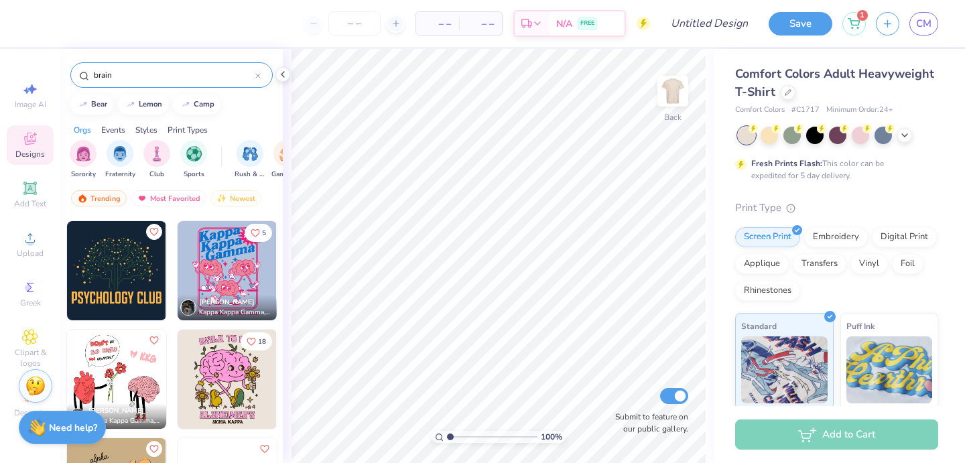
scroll to position [107, 0]
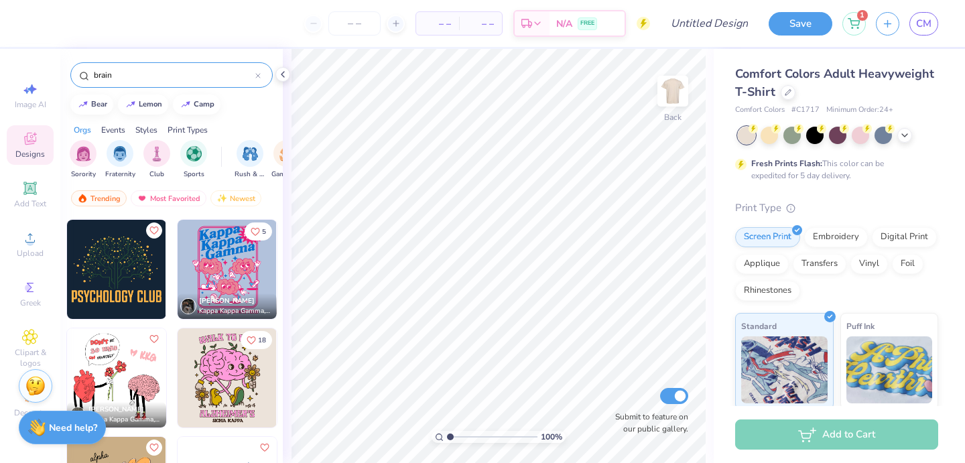
type input "brain"
click at [245, 249] on img at bounding box center [227, 269] width 99 height 99
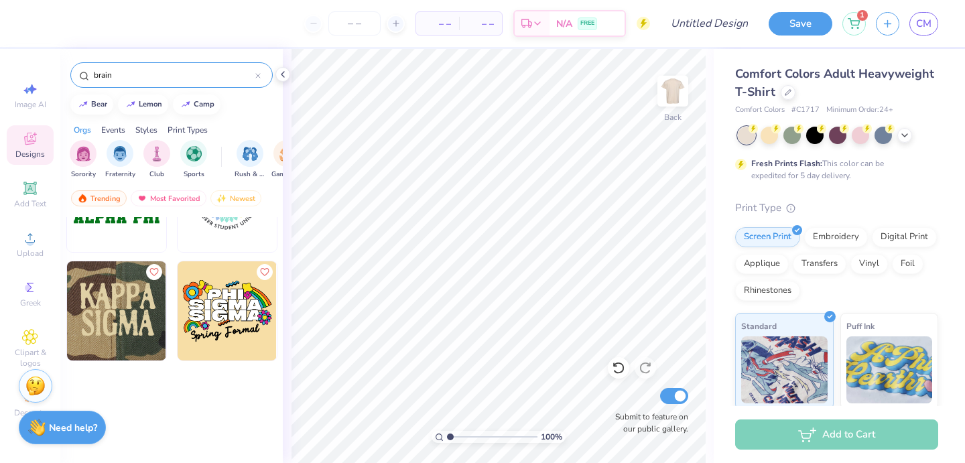
scroll to position [0, 0]
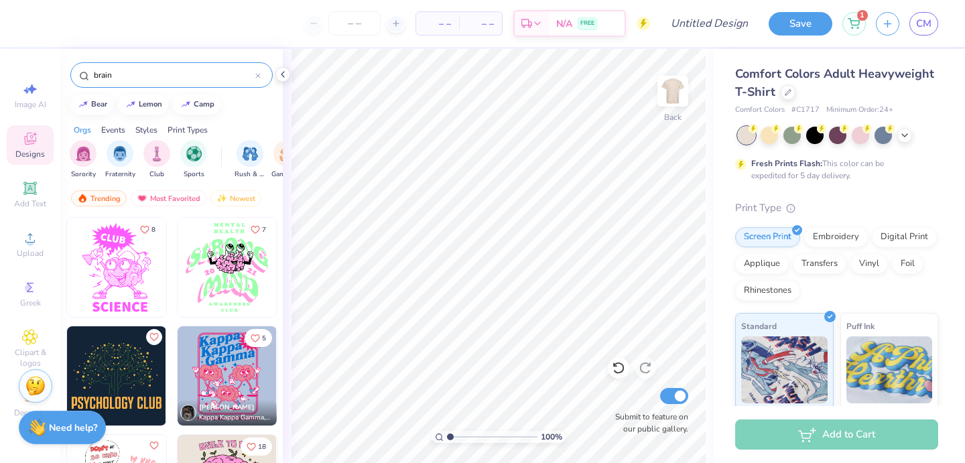
click at [257, 73] on icon at bounding box center [257, 75] width 5 height 5
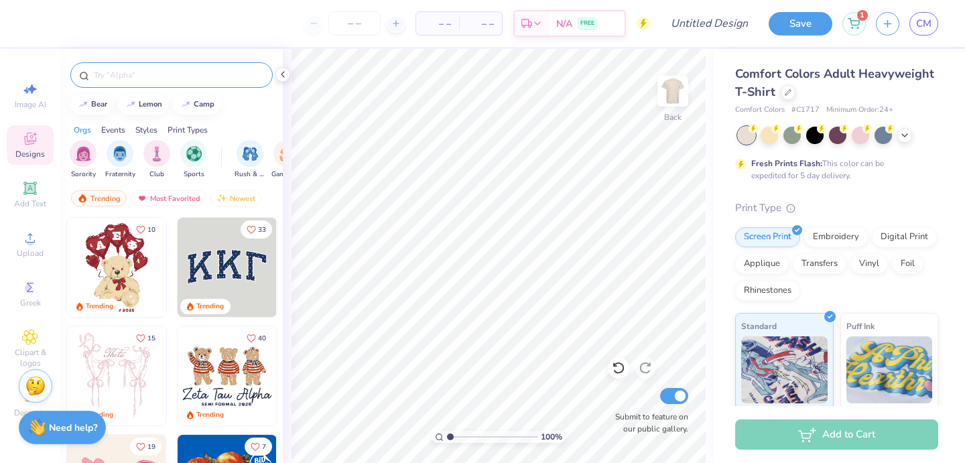
click at [206, 83] on div at bounding box center [171, 74] width 202 height 25
click at [206, 76] on input "text" at bounding box center [178, 74] width 172 height 13
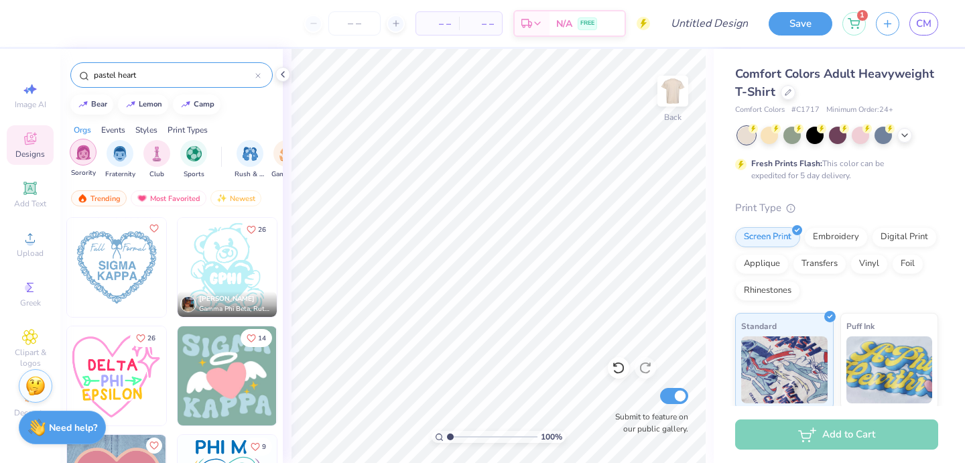
type input "pastel heart"
click at [82, 151] on img "filter for Sorority" at bounding box center [83, 152] width 15 height 15
click at [257, 72] on div at bounding box center [257, 75] width 5 height 12
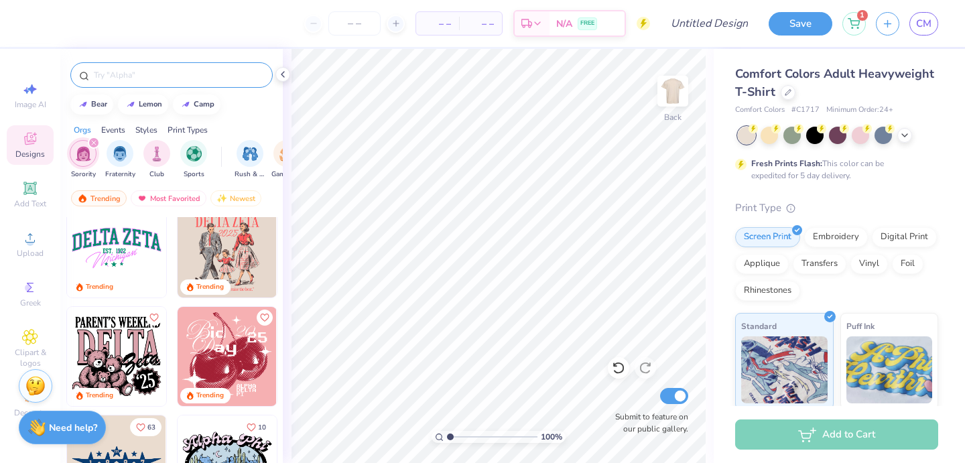
scroll to position [1866, 0]
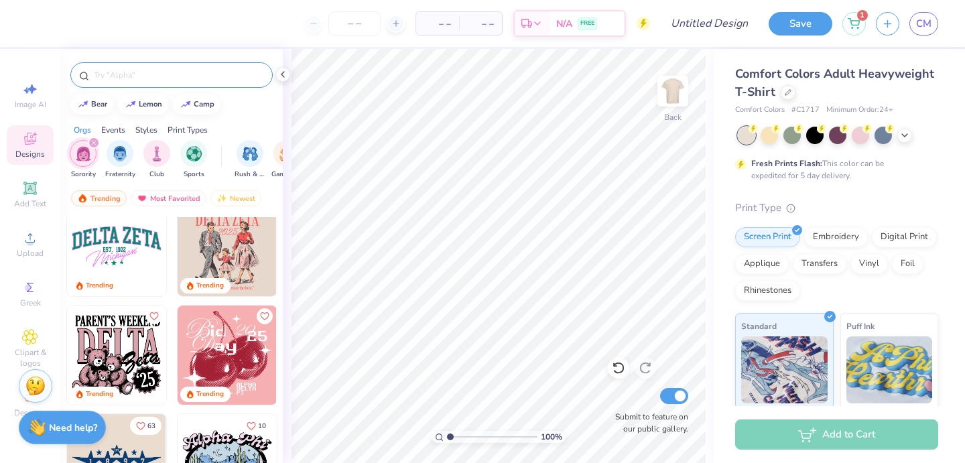
click at [129, 260] on img at bounding box center [116, 246] width 99 height 99
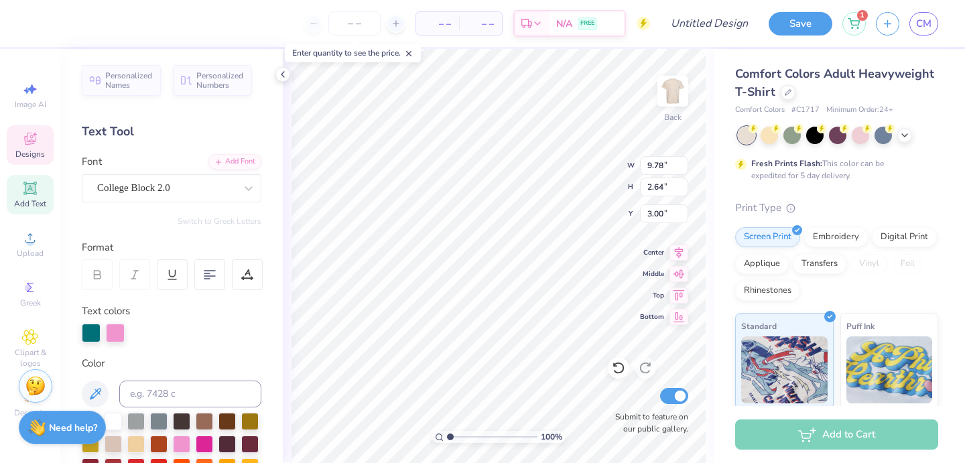
scroll to position [0, 0]
type textarea "D"
type textarea "Society of women engineers"
type input "11.65"
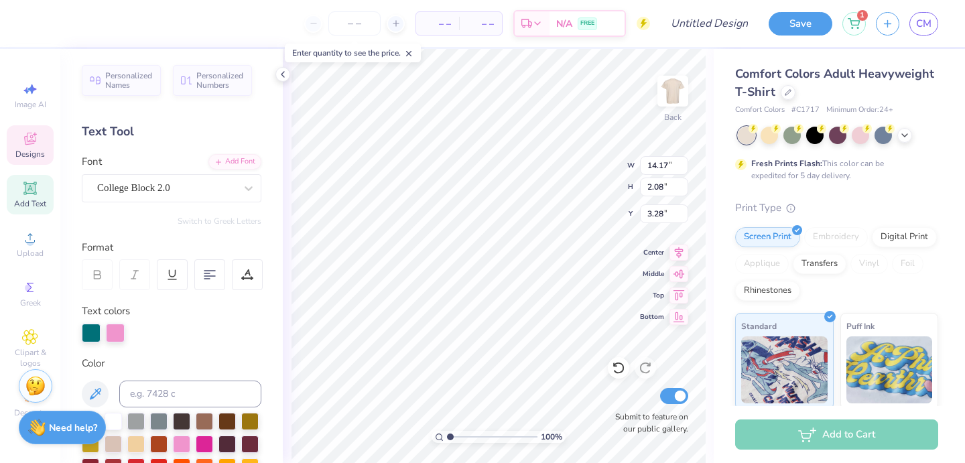
type input "1.71"
type input "4.15"
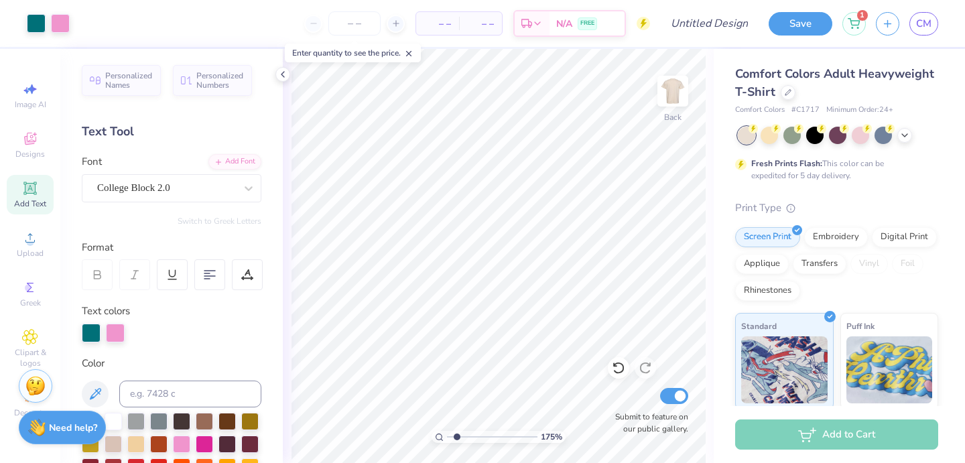
type input "1.75"
click at [456, 437] on input "range" at bounding box center [492, 437] width 90 height 12
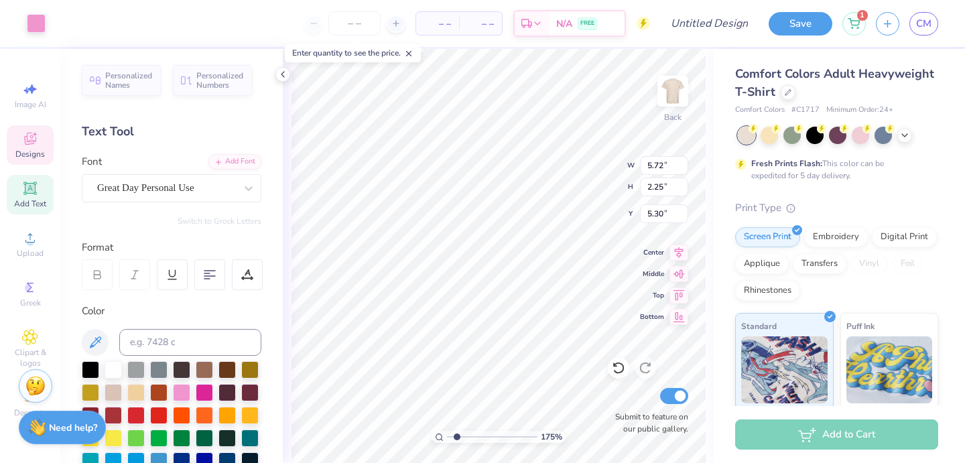
type input "5.33"
type textarea "Kansas"
click at [241, 274] on div at bounding box center [247, 274] width 31 height 31
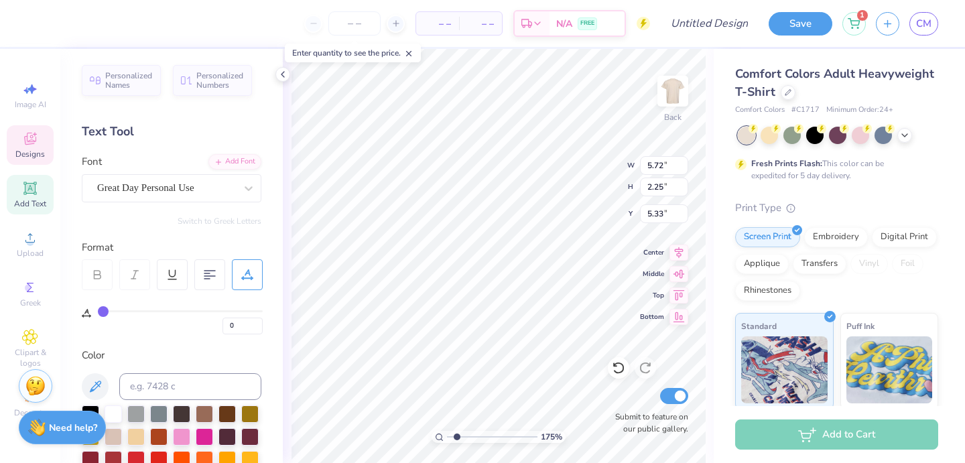
type input "2"
type input "3"
type input "4"
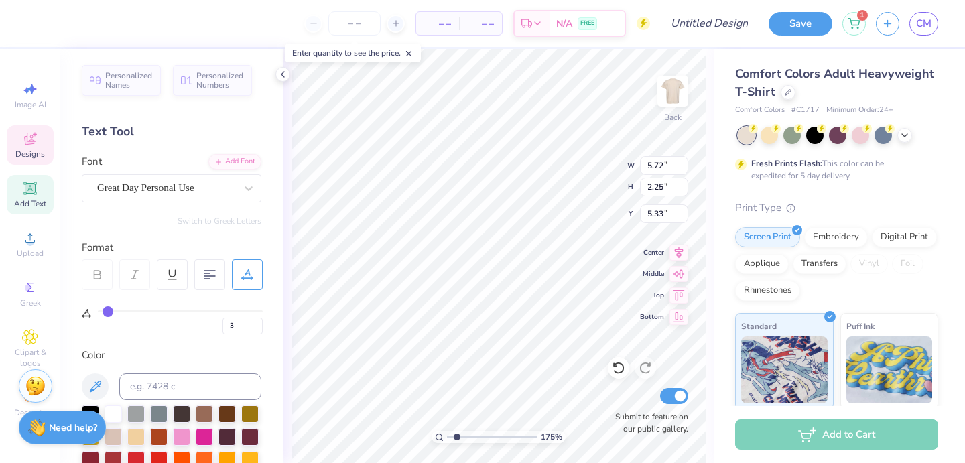
type input "4"
click at [109, 312] on input "range" at bounding box center [180, 311] width 165 height 2
type input "5"
type input "6"
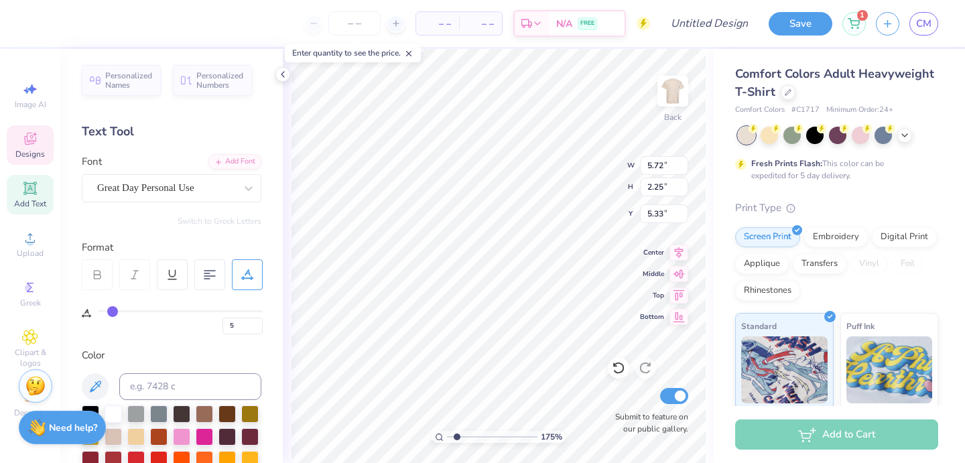
type input "6"
type input "7"
type input "8"
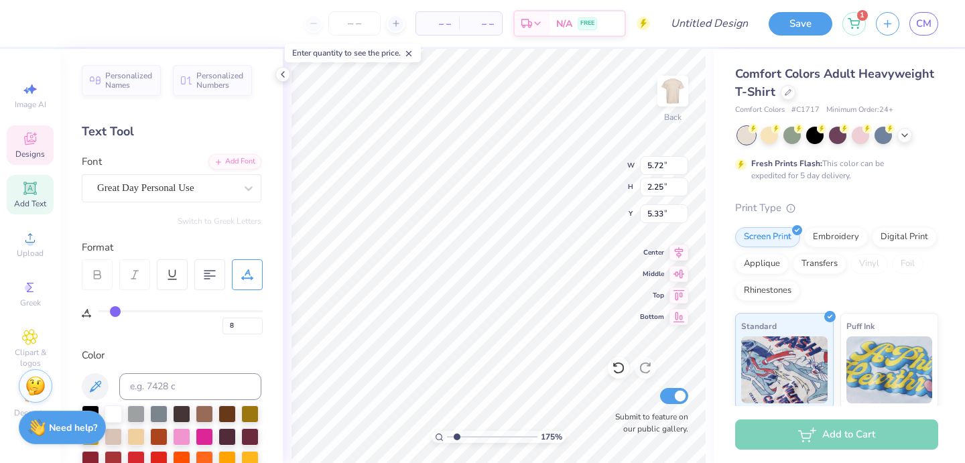
drag, startPoint x: 109, startPoint y: 312, endPoint x: 116, endPoint y: 312, distance: 7.4
type input "8"
click at [116, 312] on input "range" at bounding box center [180, 311] width 165 height 2
click at [170, 360] on div "Color" at bounding box center [172, 355] width 180 height 15
type input "8.54"
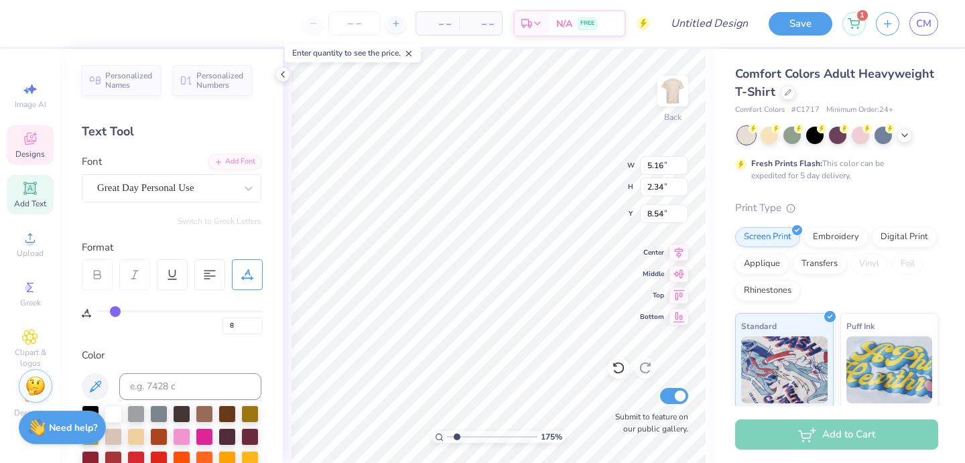
type input "0"
type input "2.54"
type input "0.50"
type input "5.36"
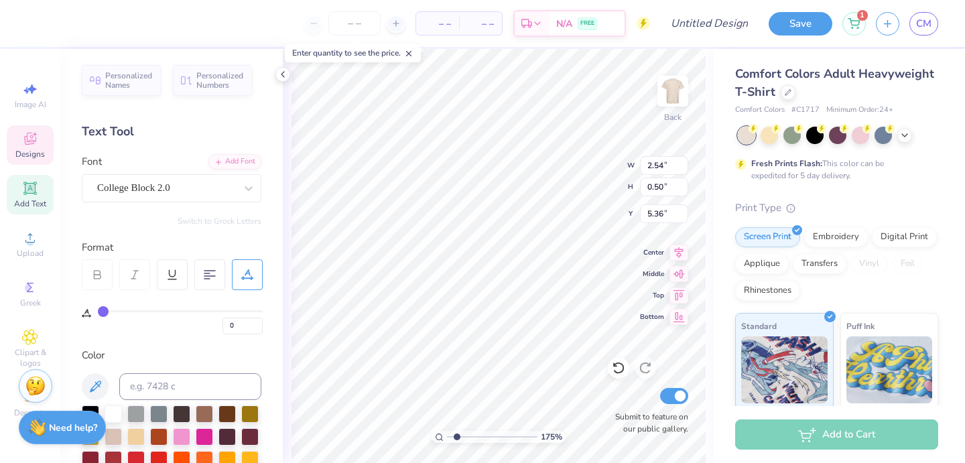
scroll to position [0, 1]
type textarea "EST. !(1950"
type input "5.16"
type input "2.34"
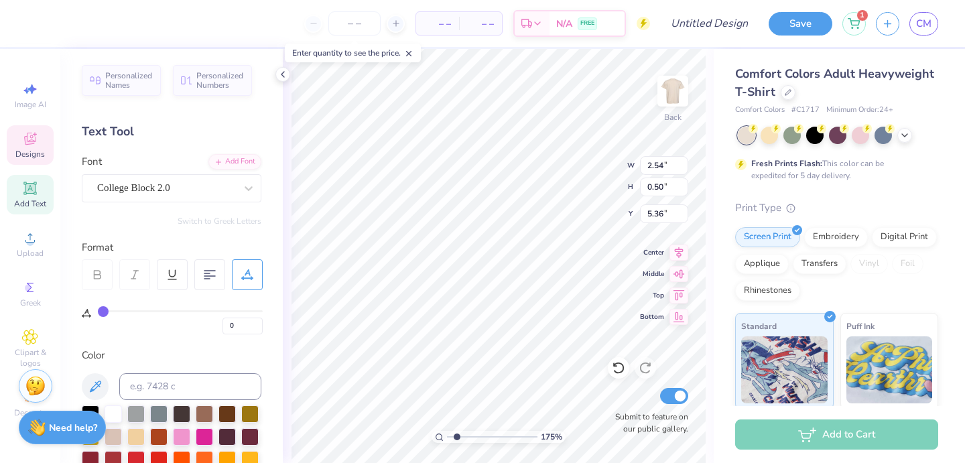
type input "8.54"
type input "8"
type input "5.22"
type input "2.17"
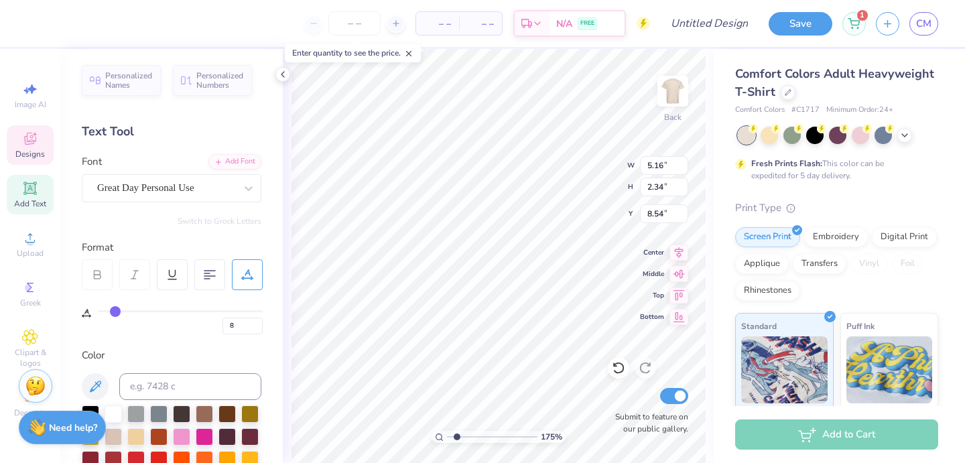
type input "8.50"
type input "5.19"
type input "5.87"
type input "2.44"
type input "5.00"
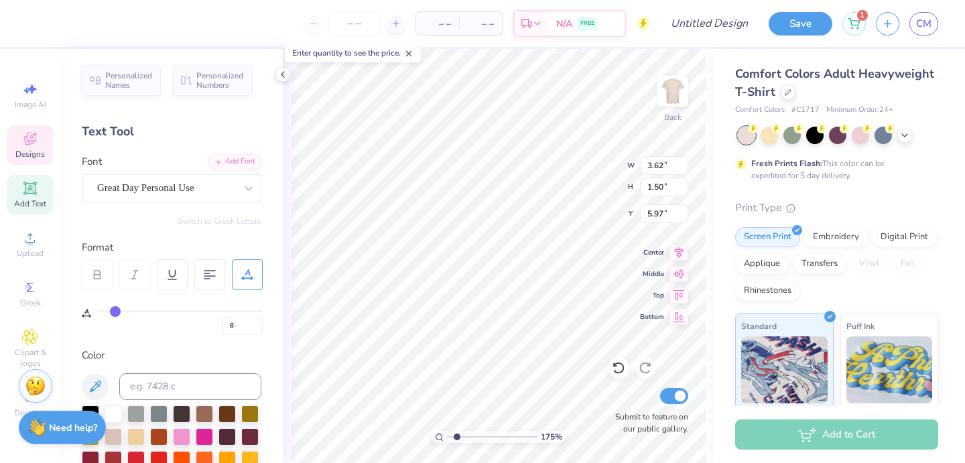
type input "3.62"
type input "1.50"
type input "5.68"
type input "5.86"
type input "5.68"
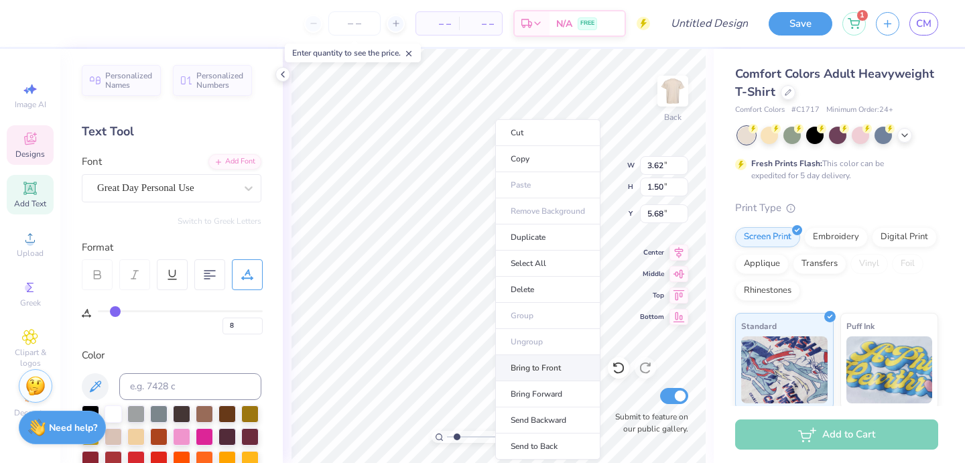
click at [546, 369] on li "Bring to Front" at bounding box center [547, 368] width 105 height 26
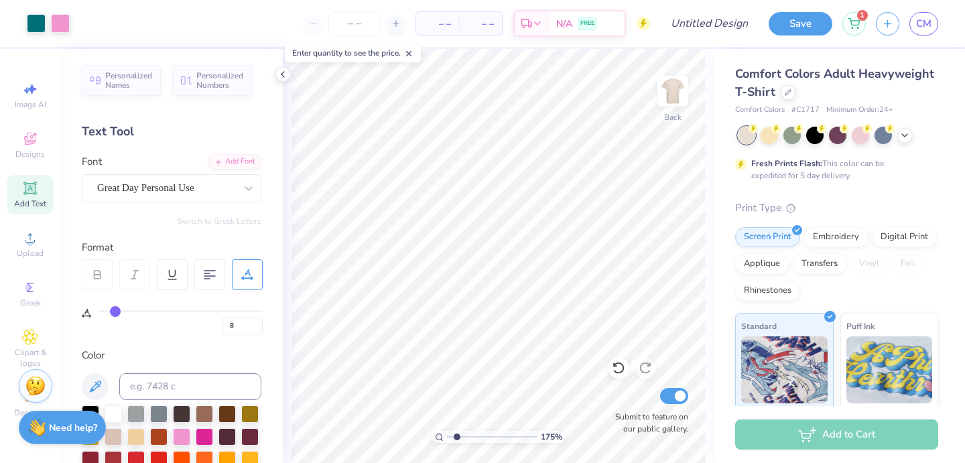
type input "0"
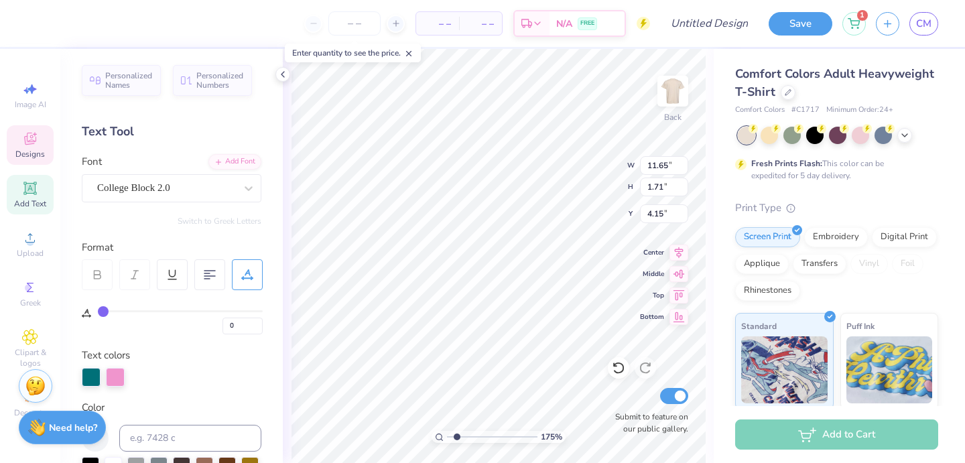
type input "8"
type input "3.62"
type input "1.50"
type input "5.68"
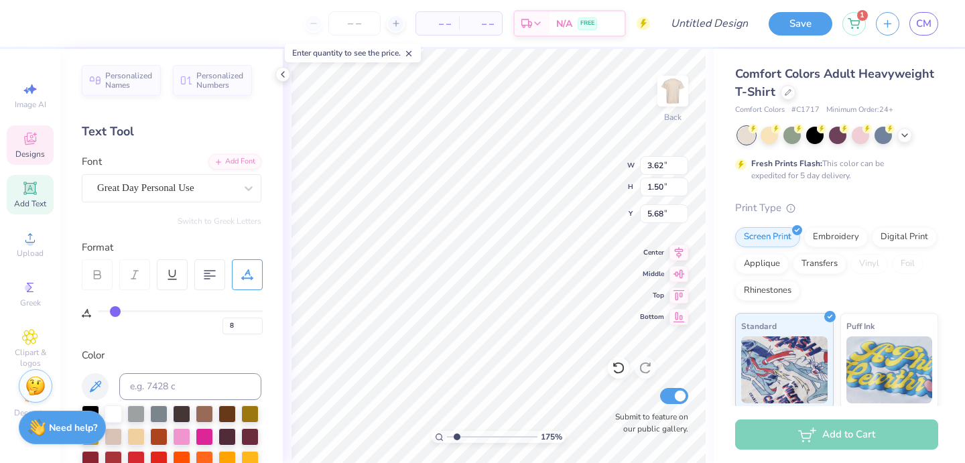
type input "0"
type input "11.65"
type input "1.71"
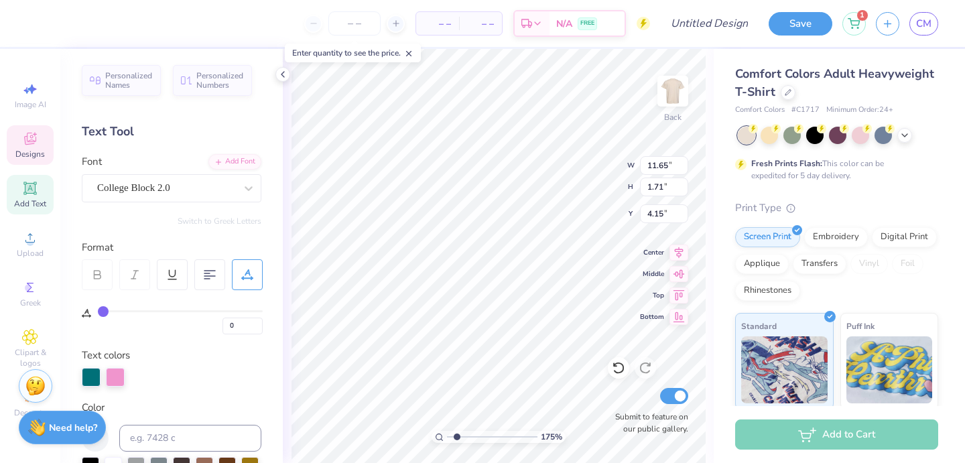
type input "4.23"
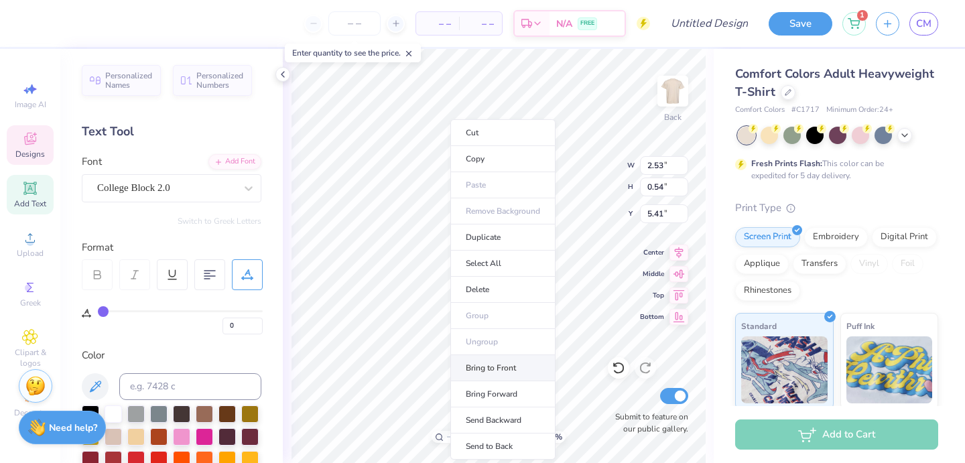
click at [513, 362] on li "Bring to Front" at bounding box center [502, 368] width 105 height 26
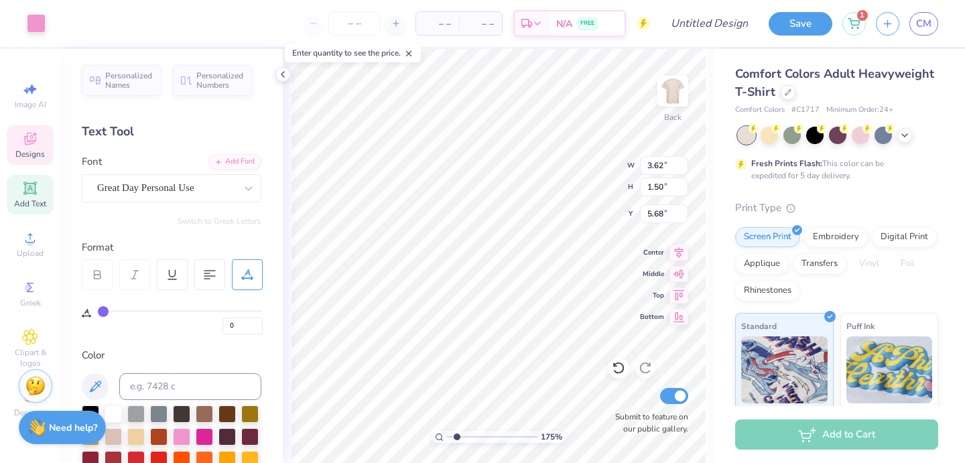
type input "8"
type input "3.89"
type input "1.61"
type input "5.68"
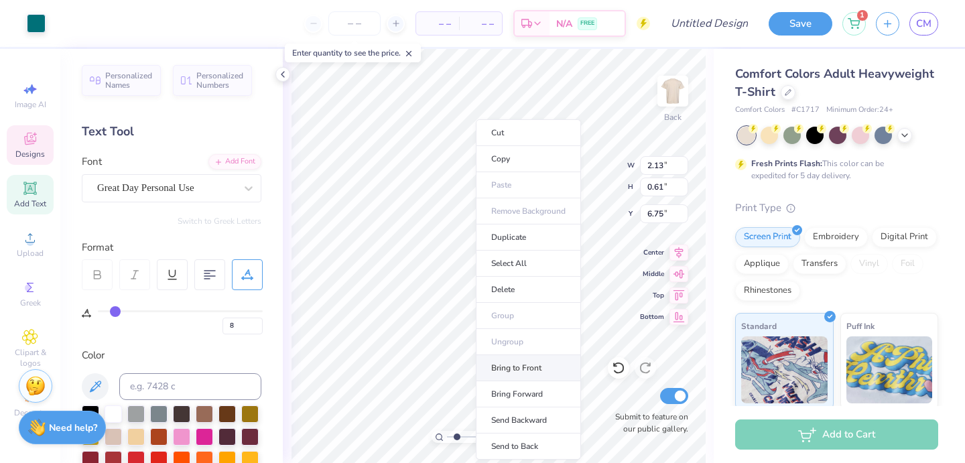
click at [539, 364] on li "Bring to Front" at bounding box center [528, 368] width 105 height 26
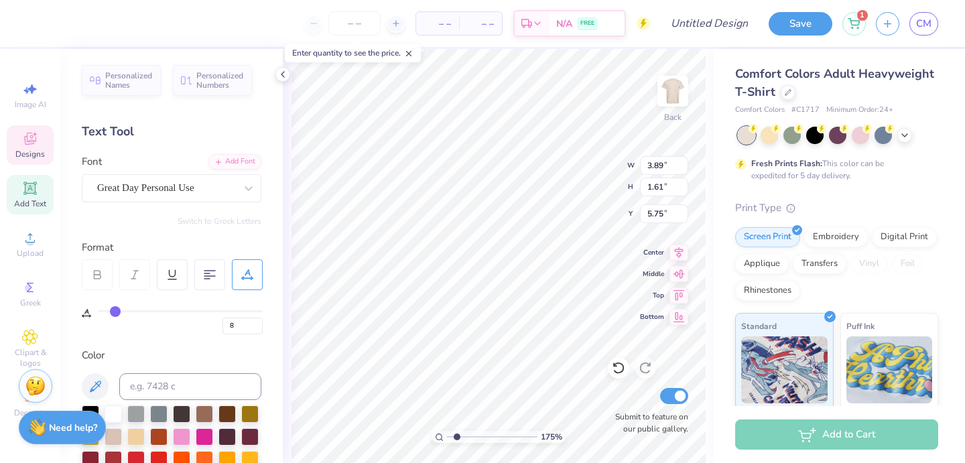
type input "4.31"
type input "1.79"
type input "5.57"
type input "2.13"
type input "0.61"
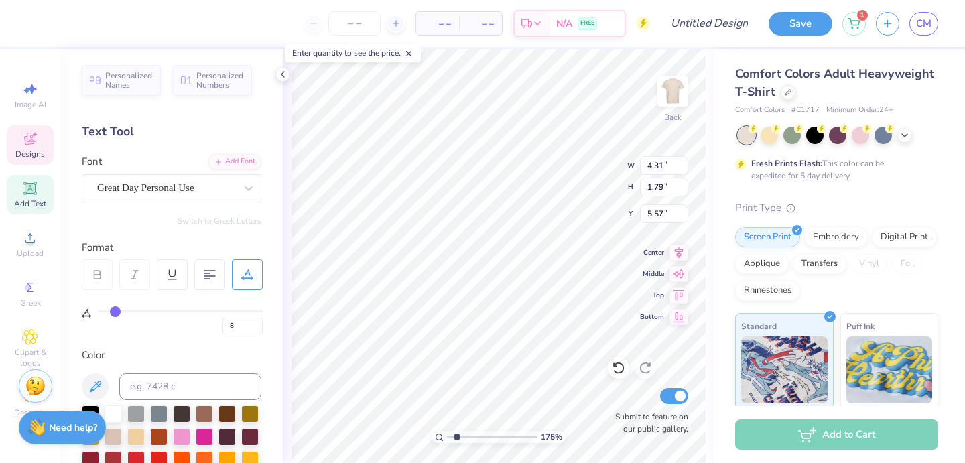
type input "6.75"
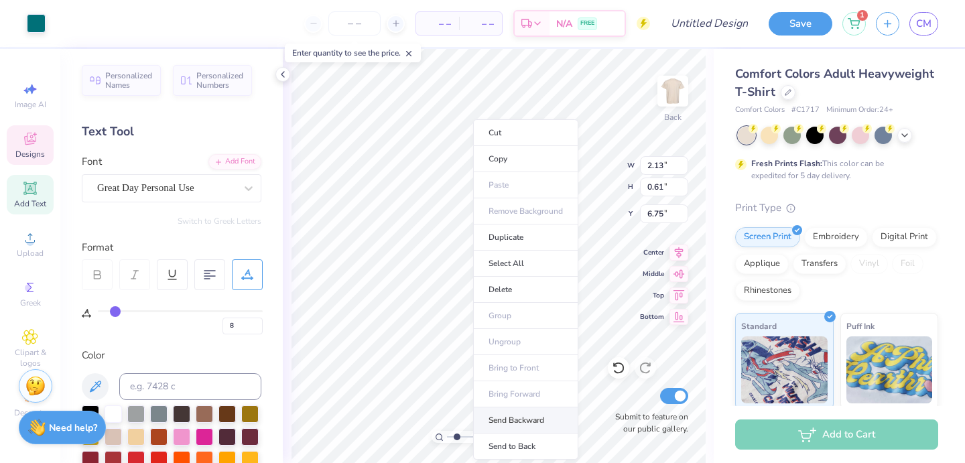
click at [546, 420] on li "Send Backward" at bounding box center [525, 420] width 105 height 26
click at [519, 414] on li "Send Backward" at bounding box center [529, 420] width 105 height 26
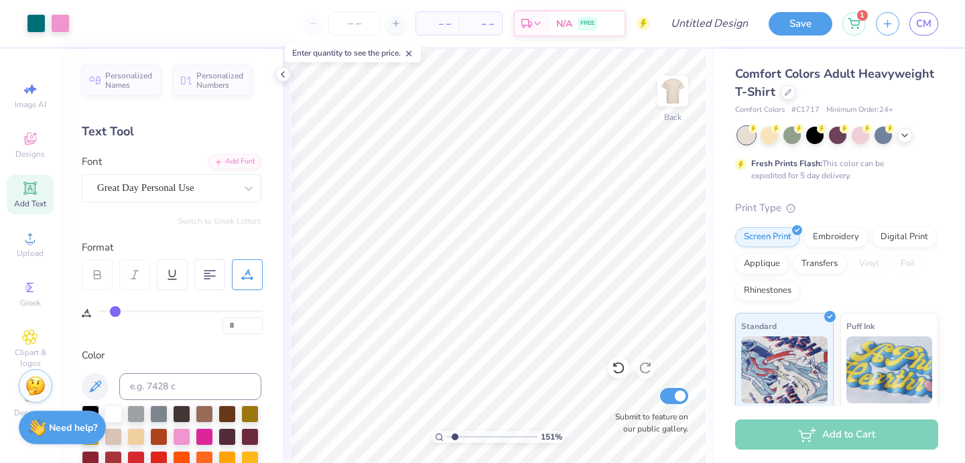
type input "1.66"
click at [456, 434] on input "range" at bounding box center [492, 437] width 90 height 12
type input "6"
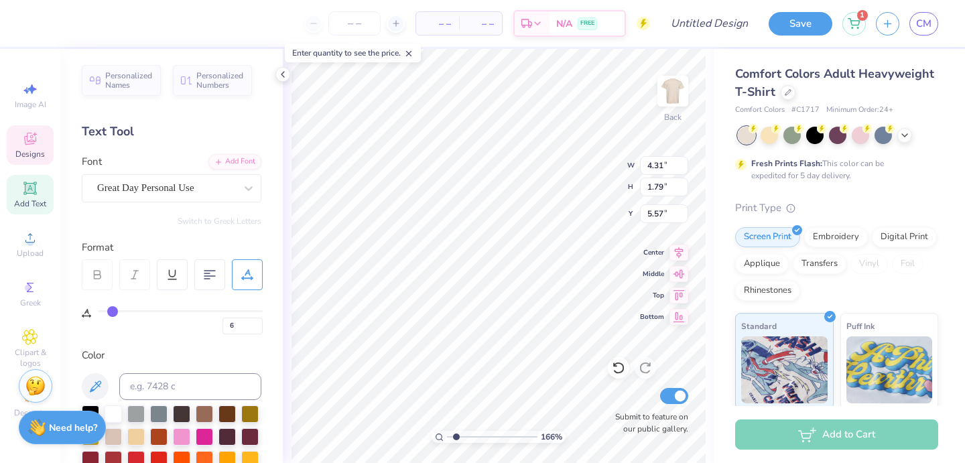
type input "1"
type input "0"
drag, startPoint x: 117, startPoint y: 308, endPoint x: 87, endPoint y: 308, distance: 29.5
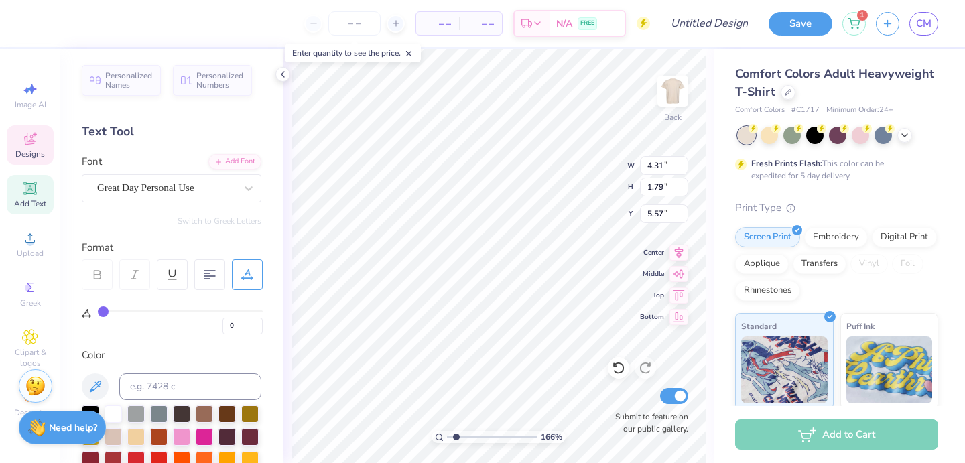
type input "0"
click at [98, 310] on input "range" at bounding box center [180, 311] width 165 height 2
type input "5.68"
type input "5.41"
type textarea "KU"
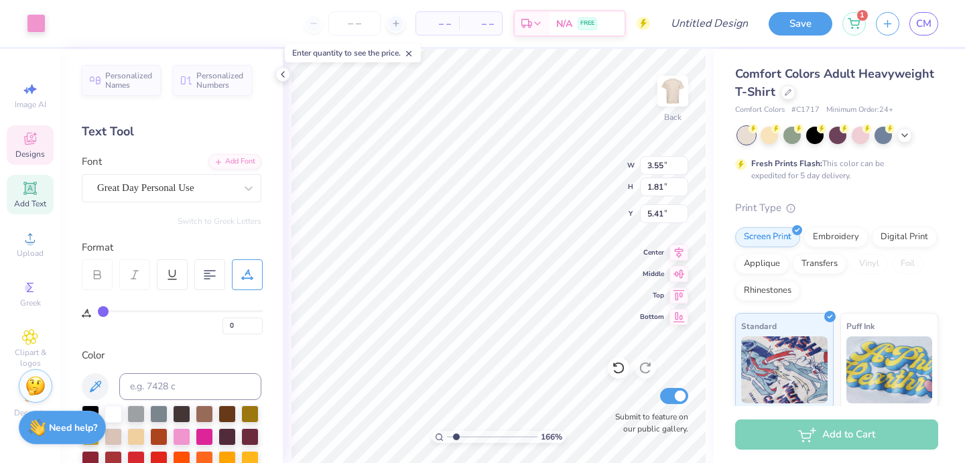
type input "5.41"
type input "2.09"
type input "1.07"
type input "5.94"
type textarea "K"
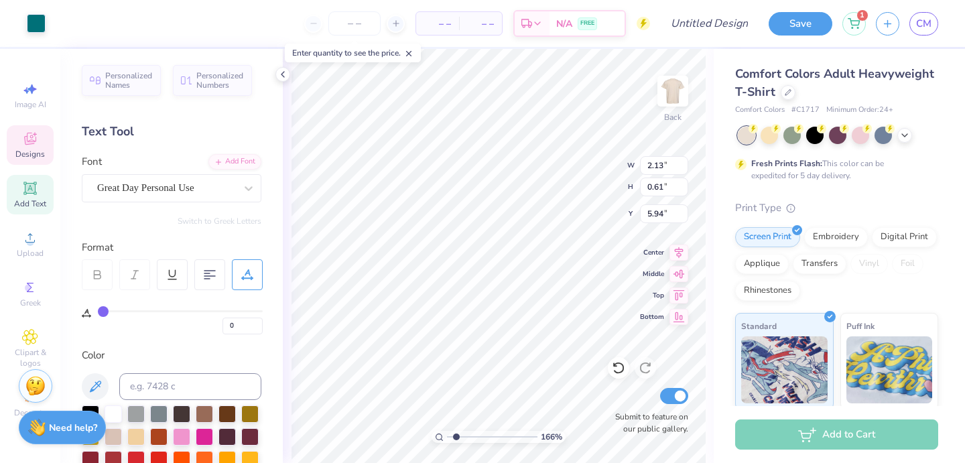
type input "5.94"
type input "2.53"
type input "0.54"
type input "5.41"
type input "11.65"
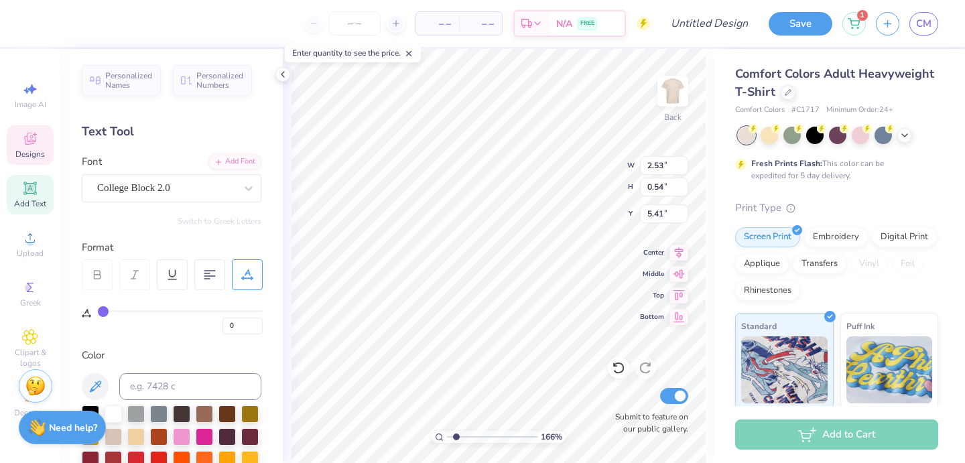
type input "1.71"
type input "4.23"
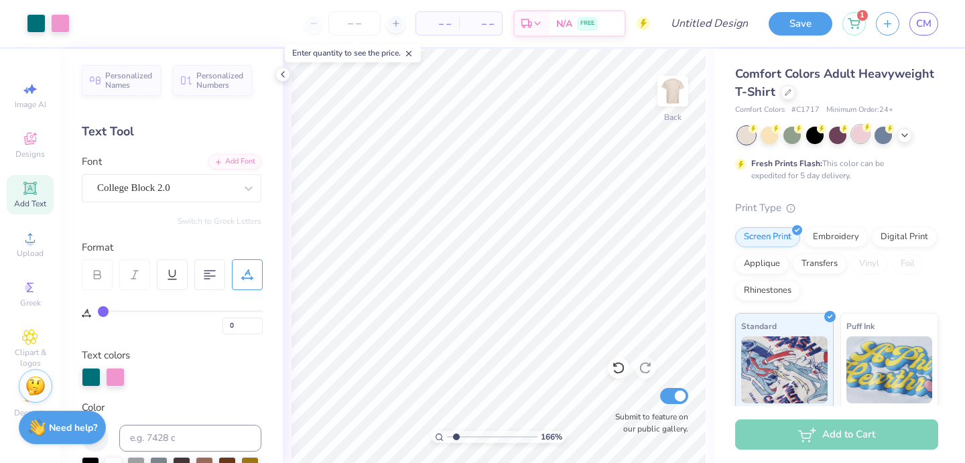
click at [856, 141] on div at bounding box center [860, 133] width 17 height 17
click at [775, 139] on div at bounding box center [769, 133] width 17 height 17
click at [909, 140] on div at bounding box center [838, 135] width 200 height 17
drag, startPoint x: 454, startPoint y: 437, endPoint x: 440, endPoint y: 437, distance: 14.1
type input "1"
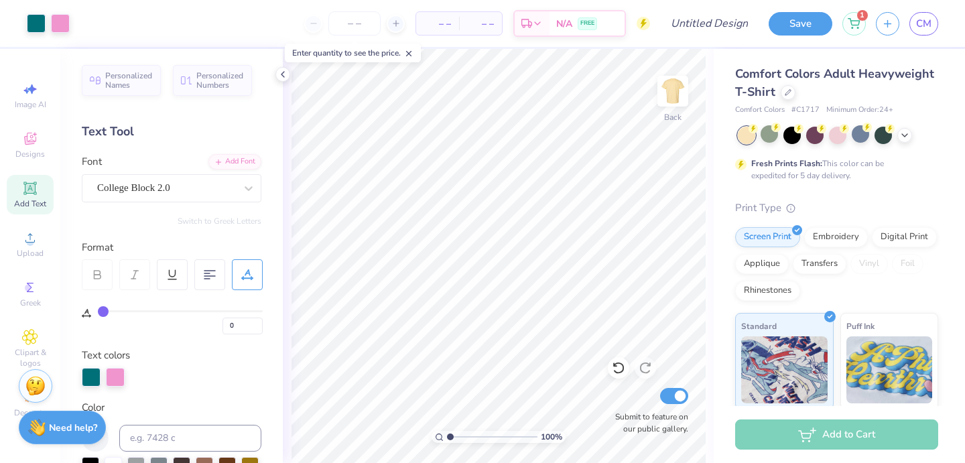
click at [447, 437] on input "range" at bounding box center [492, 437] width 90 height 12
click at [899, 137] on div at bounding box center [904, 134] width 15 height 15
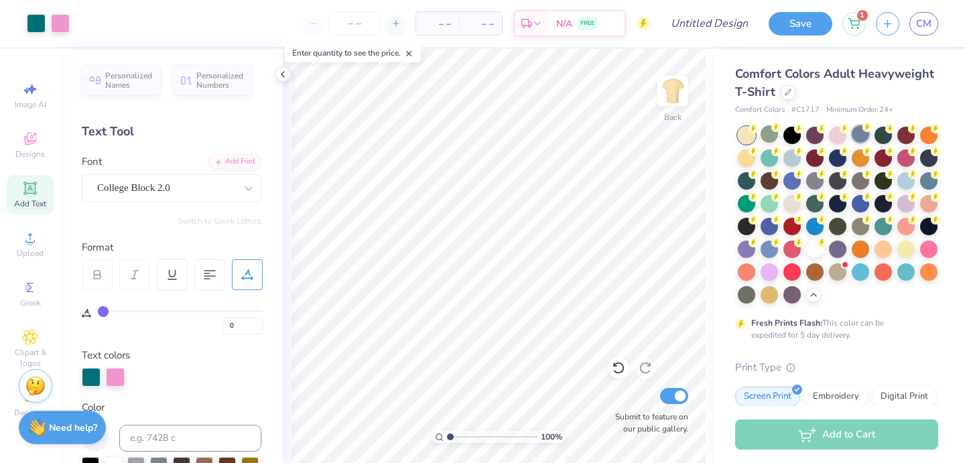
click at [856, 139] on div at bounding box center [860, 133] width 17 height 17
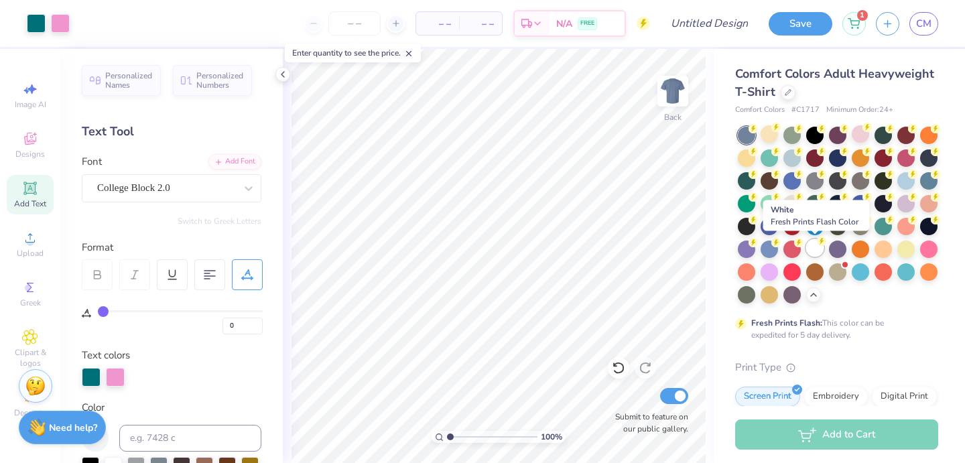
click at [814, 251] on div at bounding box center [814, 247] width 17 height 17
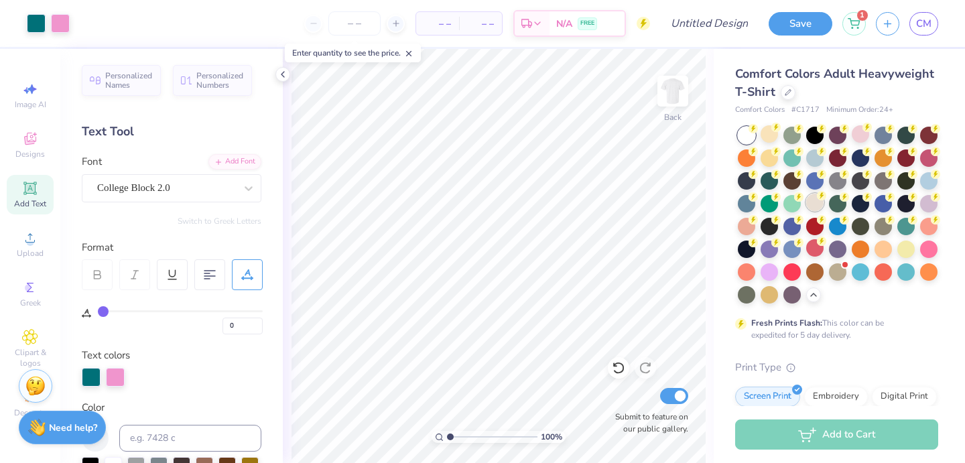
click at [812, 206] on div at bounding box center [814, 202] width 17 height 17
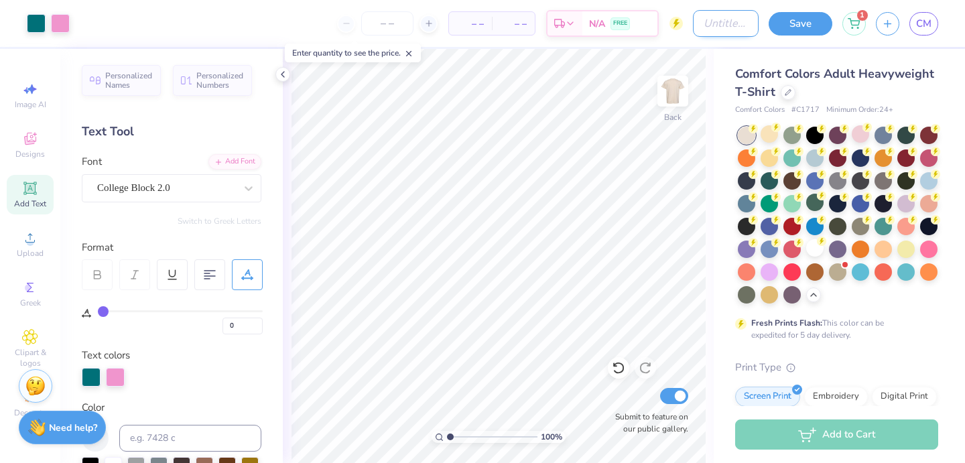
click at [730, 24] on input "Design Title" at bounding box center [726, 23] width 66 height 27
type input "SWE 8"
click at [791, 22] on button "Save" at bounding box center [801, 21] width 64 height 23
click at [893, 26] on button "button" at bounding box center [887, 21] width 23 height 23
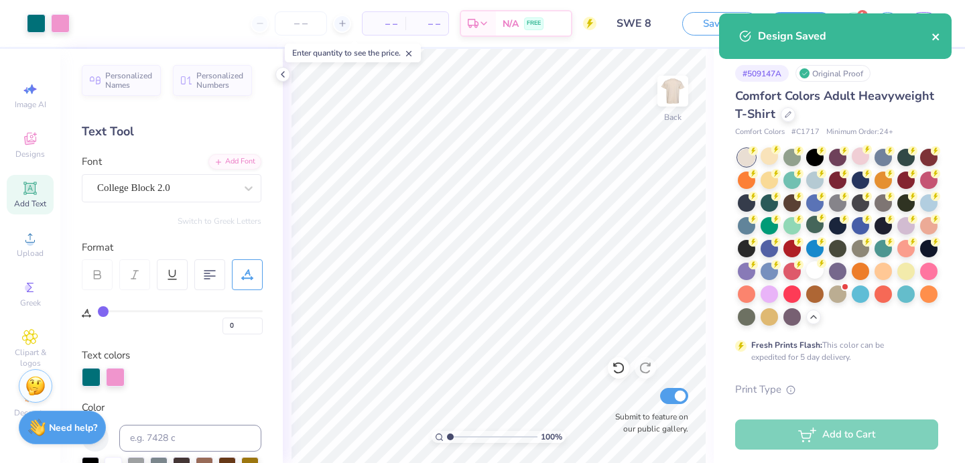
click at [936, 35] on icon "close" at bounding box center [936, 36] width 9 height 11
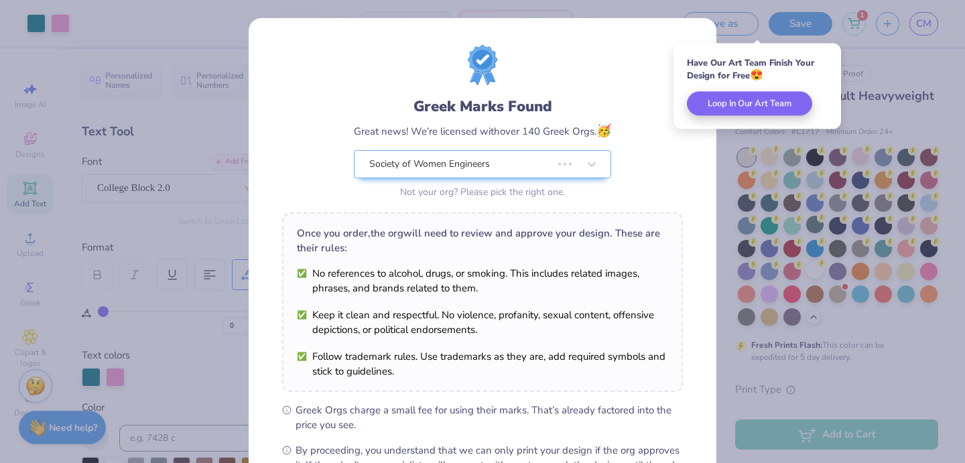
click at [911, 72] on div "Greek Marks Found Great news! We’re licensed with over 140 Greek Orgs. 🥳 Societ…" at bounding box center [482, 231] width 965 height 463
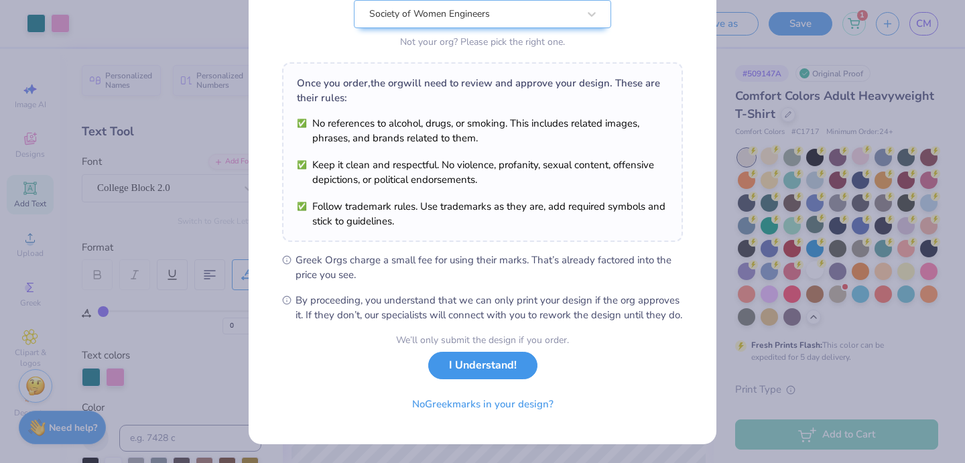
click at [495, 365] on button "I Understand!" at bounding box center [482, 365] width 109 height 27
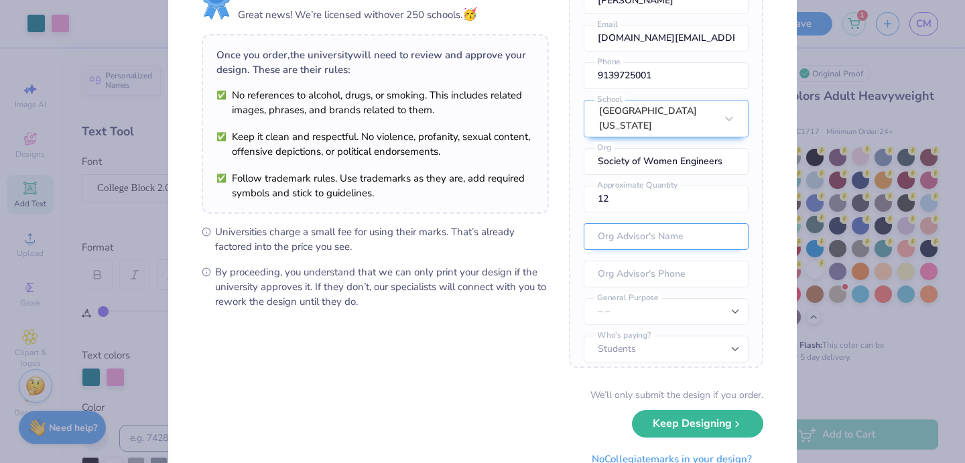
scroll to position [120, 0]
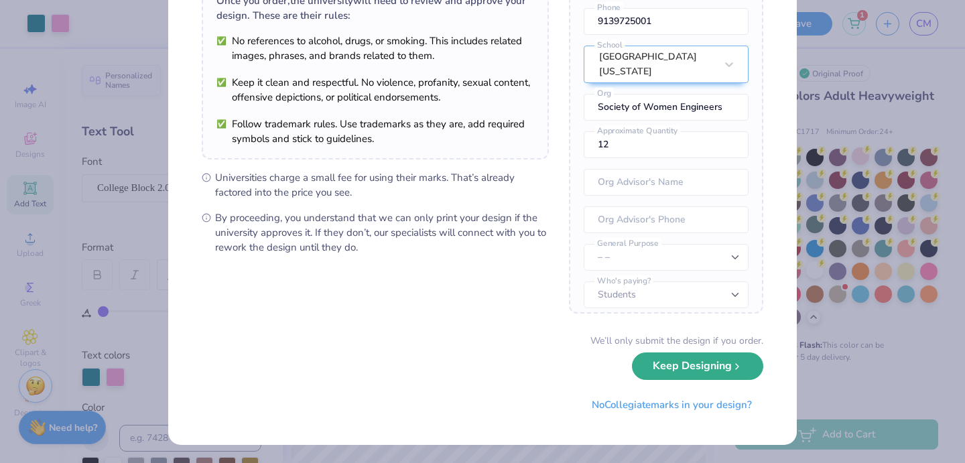
click at [657, 367] on button "Keep Designing" at bounding box center [697, 366] width 131 height 27
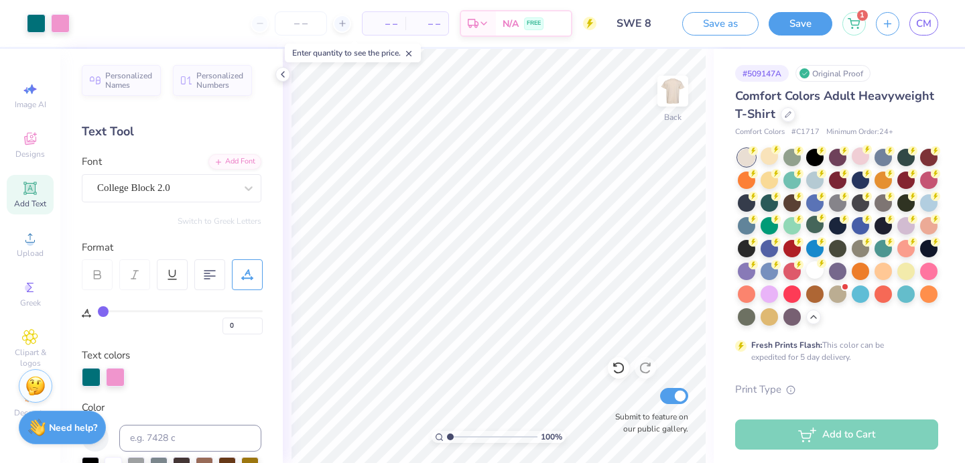
scroll to position [0, 0]
click at [887, 25] on icon "button" at bounding box center [887, 21] width 11 height 11
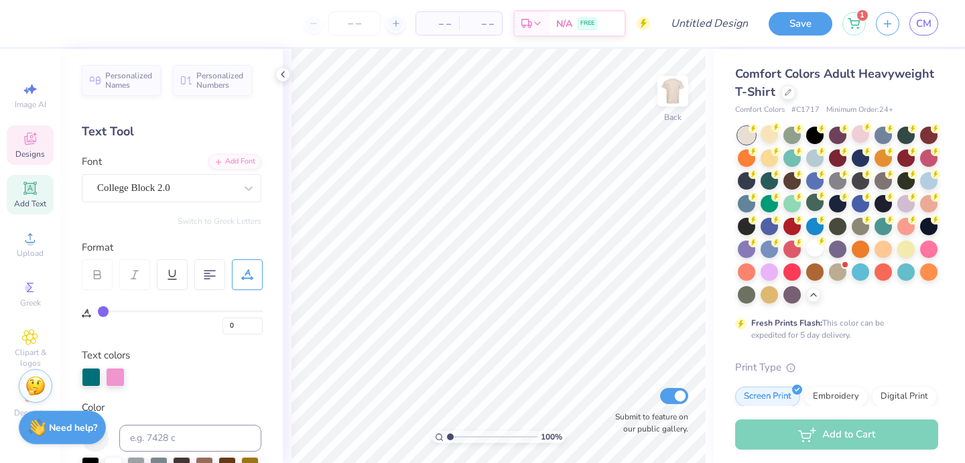
click at [38, 161] on div "Designs" at bounding box center [30, 145] width 47 height 40
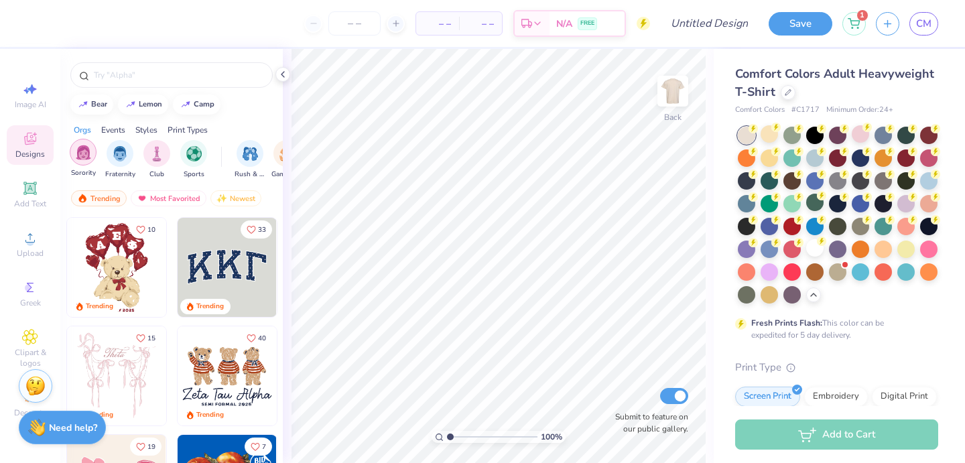
click at [92, 161] on div "filter for Sorority" at bounding box center [83, 152] width 27 height 27
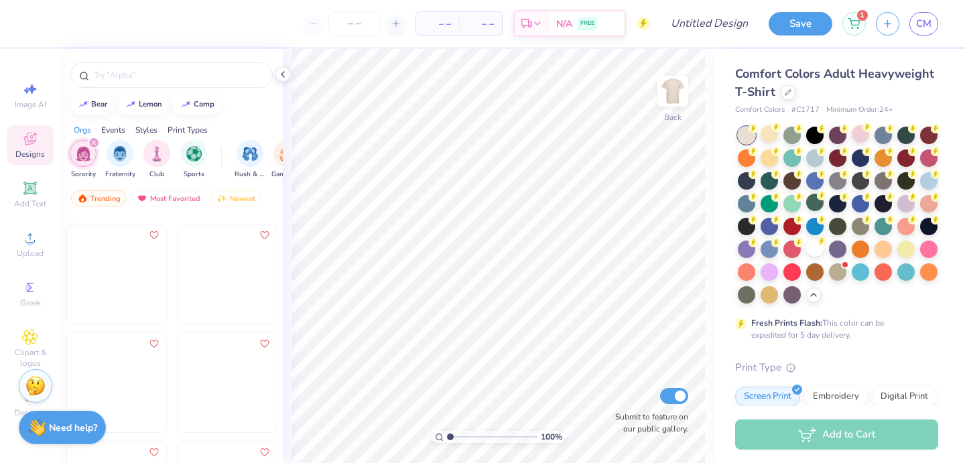
scroll to position [6097, 0]
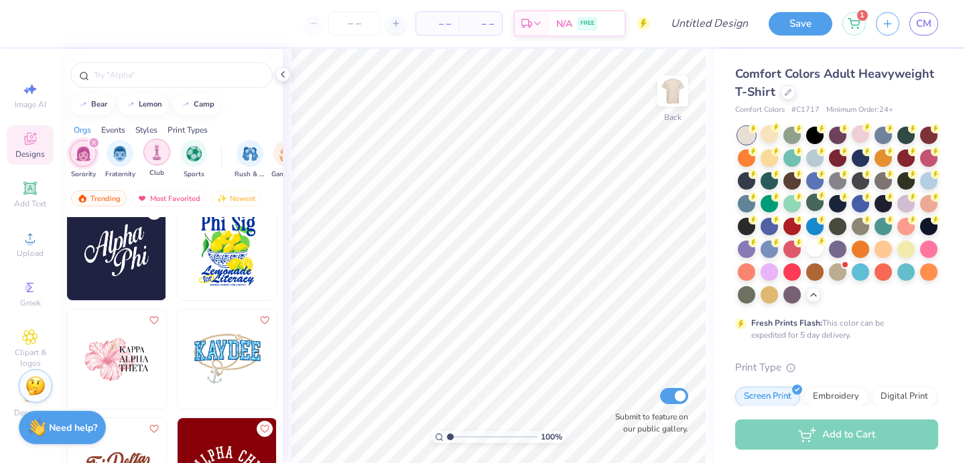
click at [157, 151] on img "filter for Club" at bounding box center [156, 152] width 15 height 15
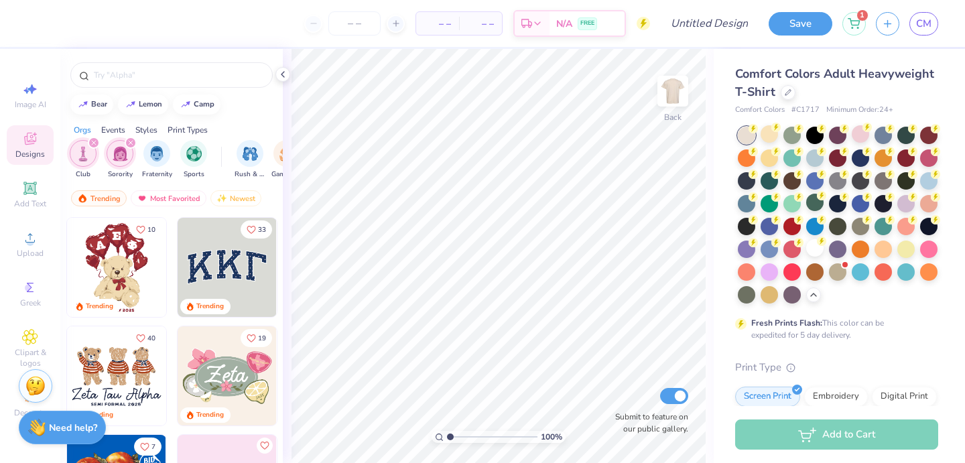
click at [130, 141] on icon "filter for Sorority" at bounding box center [130, 142] width 5 height 5
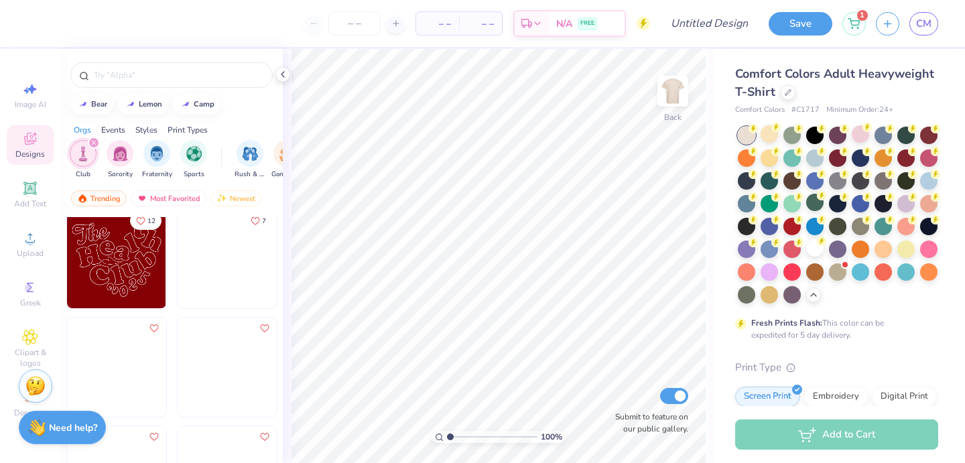
scroll to position [1206, 0]
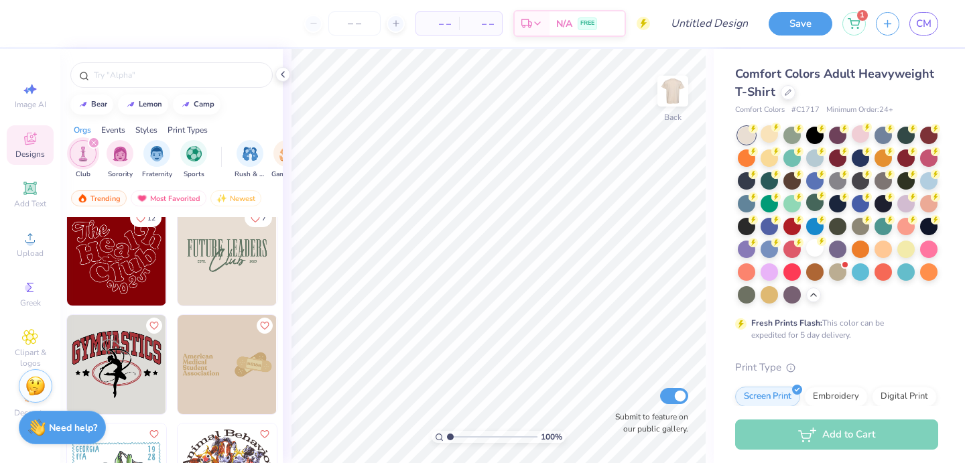
click at [241, 265] on img at bounding box center [227, 255] width 99 height 99
